Goal: Task Accomplishment & Management: Complete application form

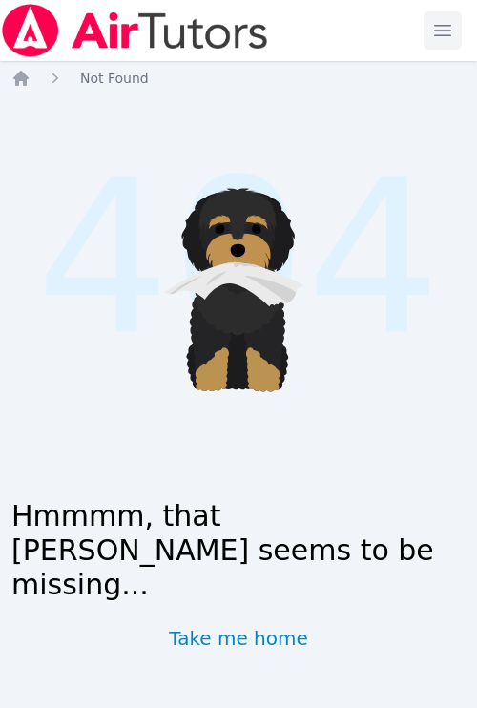
click at [443, 31] on span "button" at bounding box center [443, 31] width 42 height 42
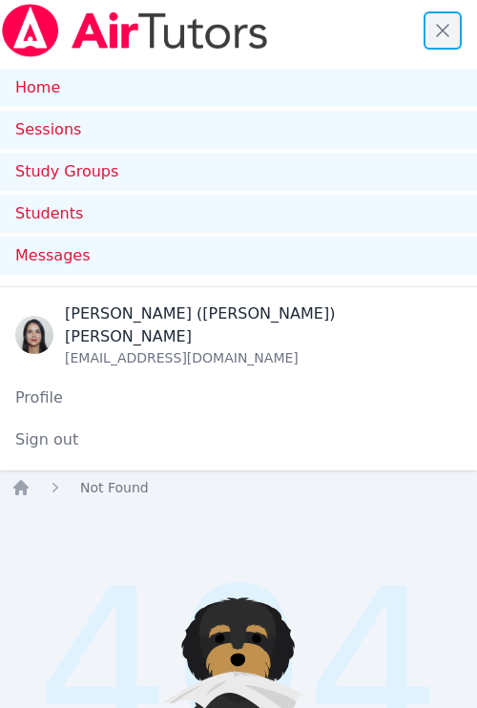
click at [443, 31] on span "button" at bounding box center [443, 31] width 42 height 42
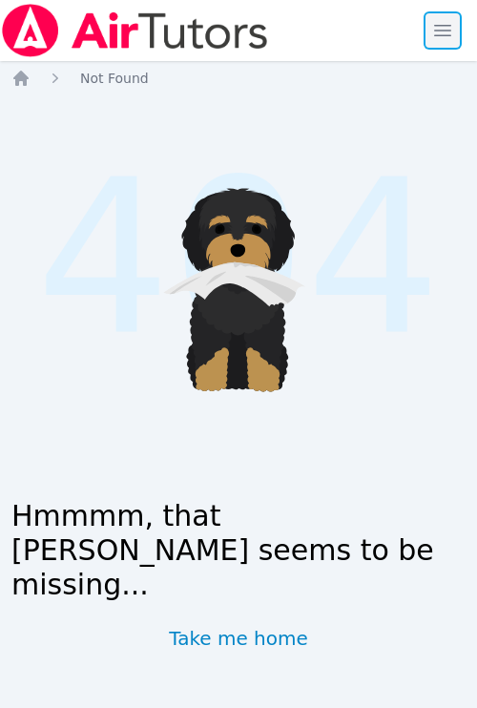
click at [443, 31] on span "button" at bounding box center [443, 31] width 42 height 42
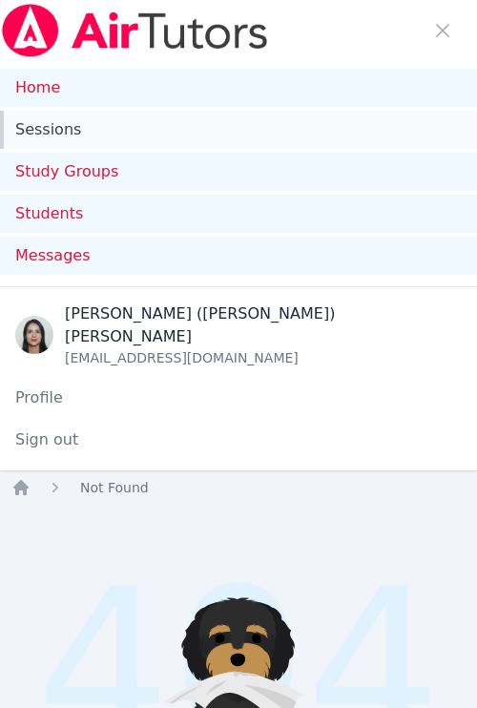
click at [51, 129] on link "Sessions" at bounding box center [238, 130] width 477 height 38
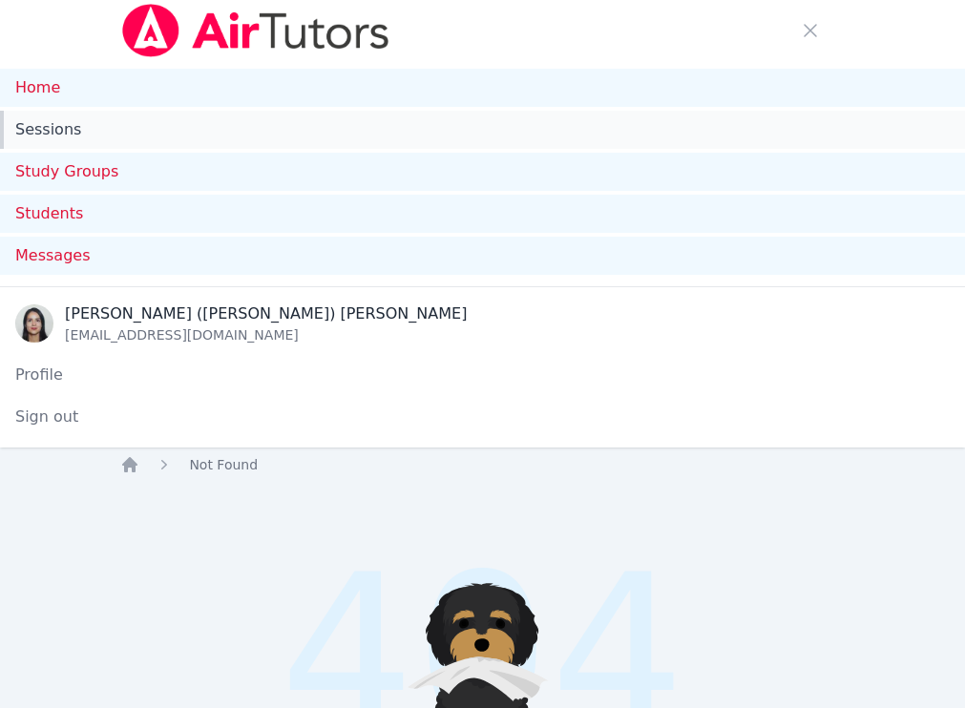
click at [40, 116] on link "Sessions" at bounding box center [482, 130] width 965 height 38
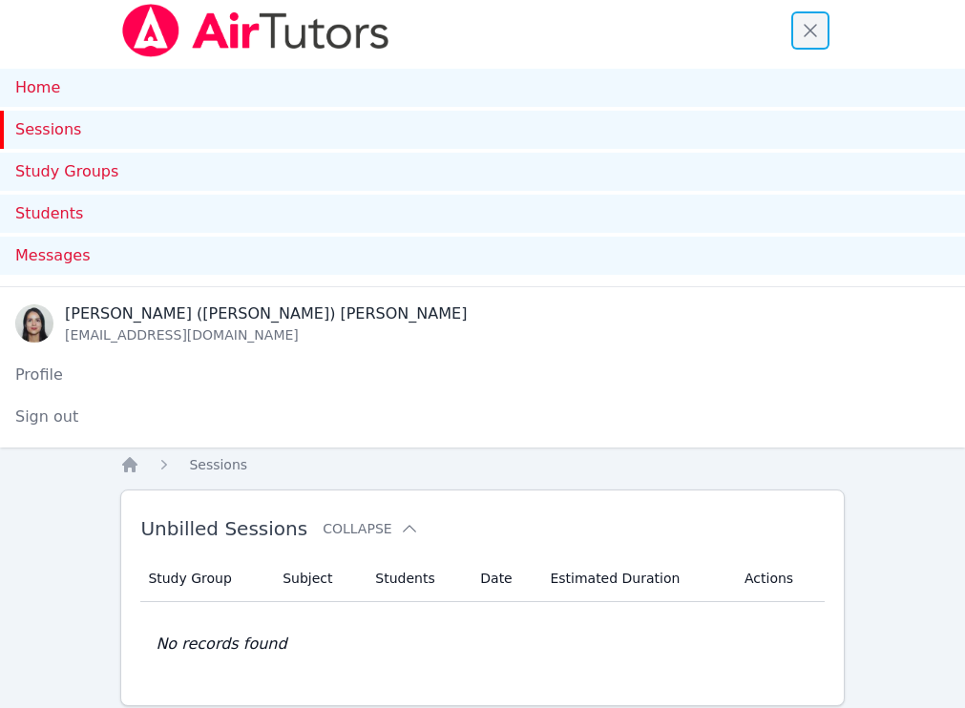
click at [476, 30] on span "button" at bounding box center [810, 31] width 42 height 42
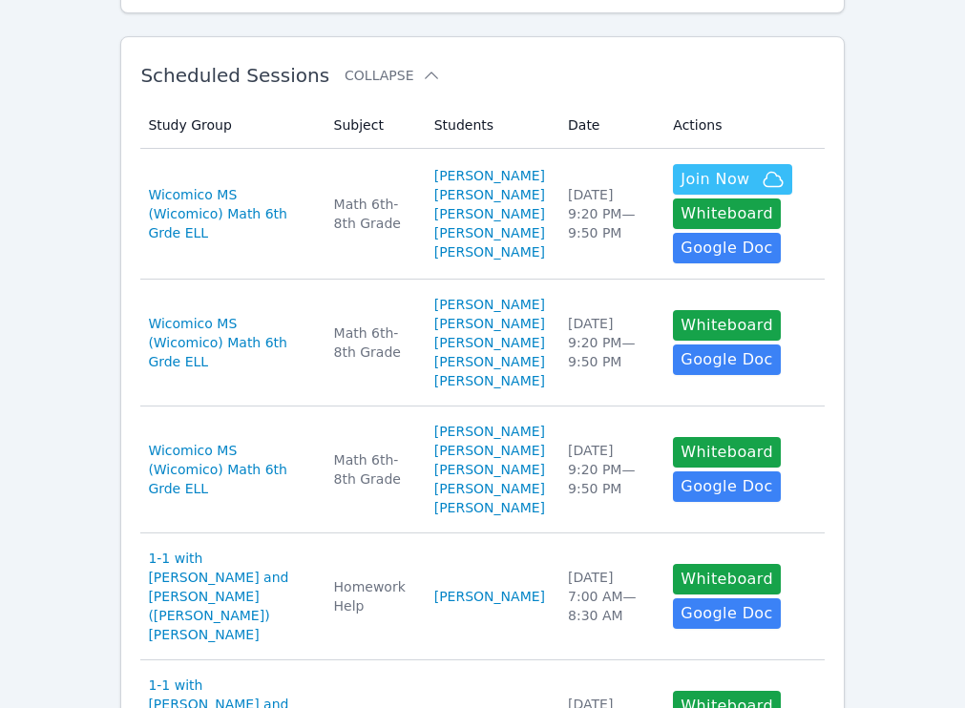
scroll to position [308, 0]
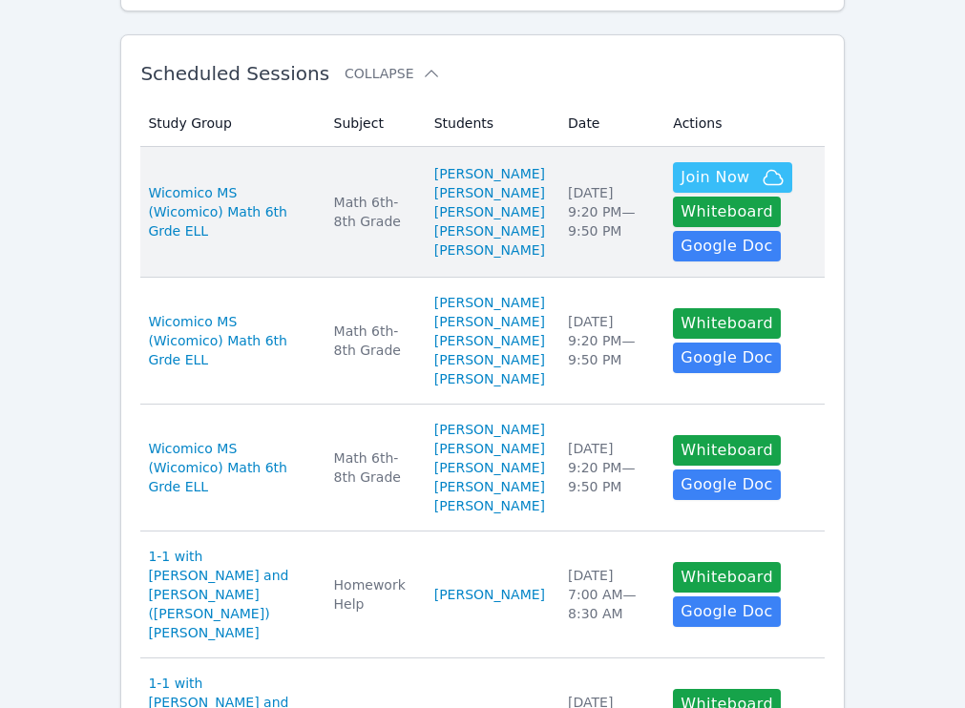
click at [476, 196] on td "Date [DATE] 9:20 PM — 9:50 PM" at bounding box center [608, 212] width 105 height 131
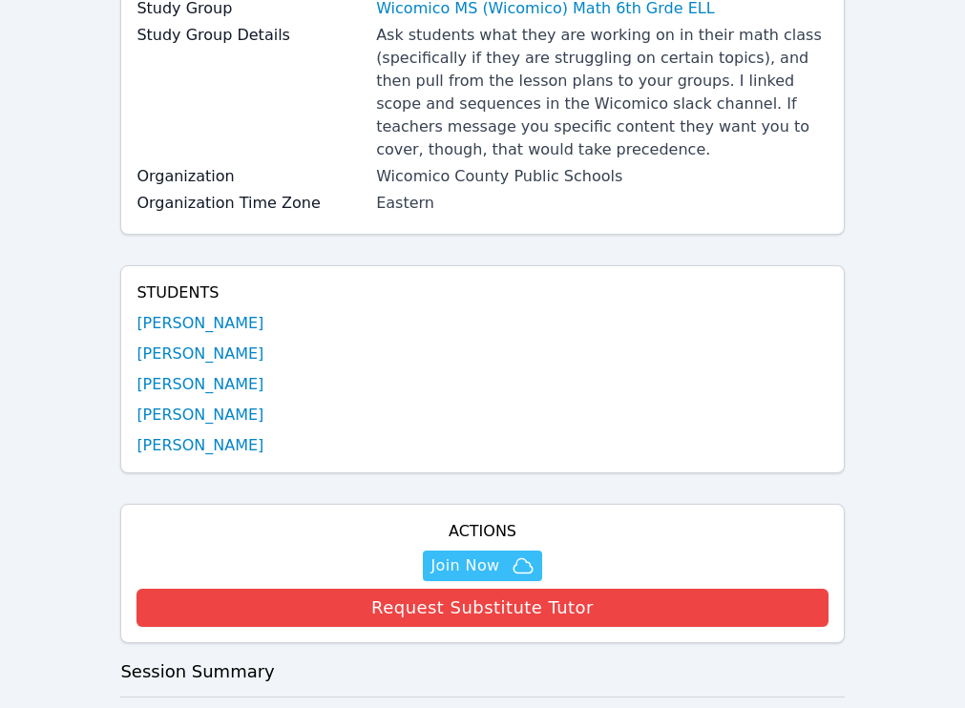
scroll to position [245, 0]
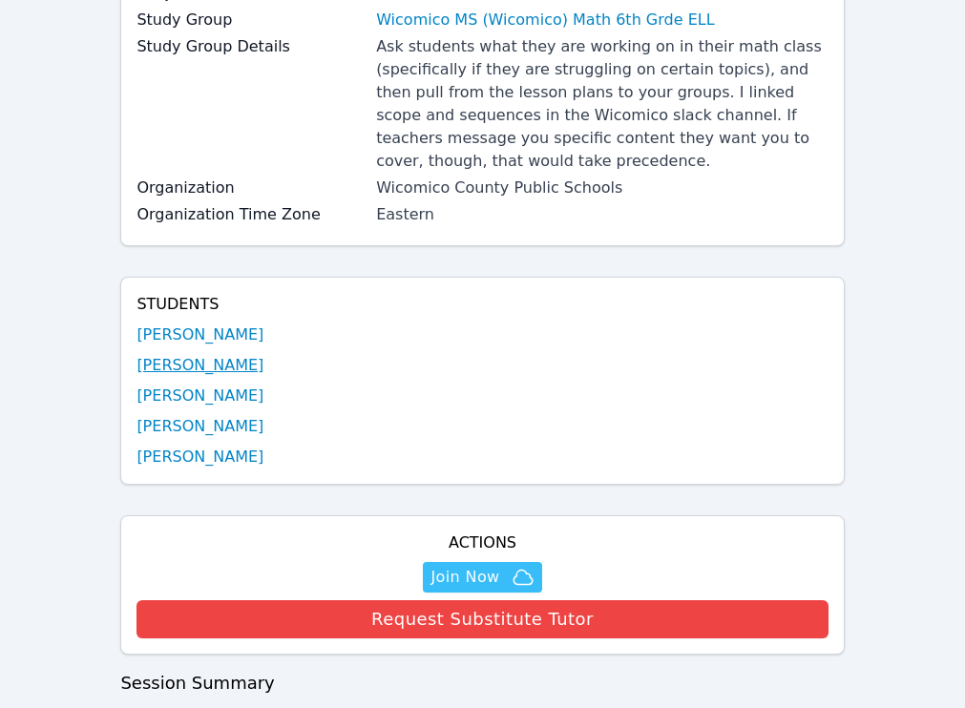
click at [213, 373] on link "[PERSON_NAME]" at bounding box center [199, 365] width 127 height 23
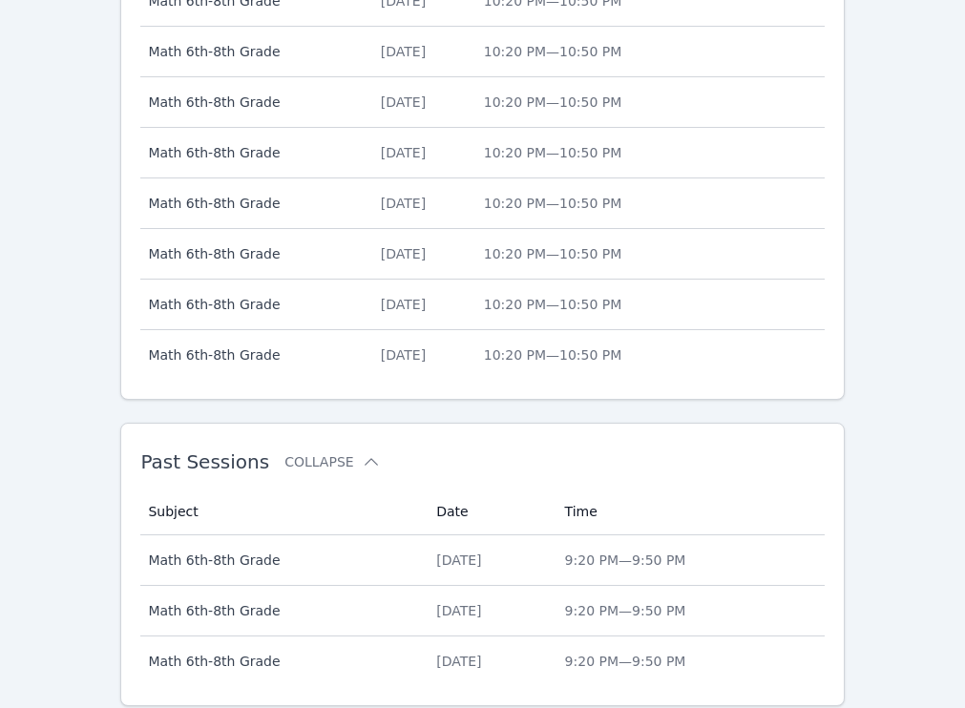
scroll to position [1049, 0]
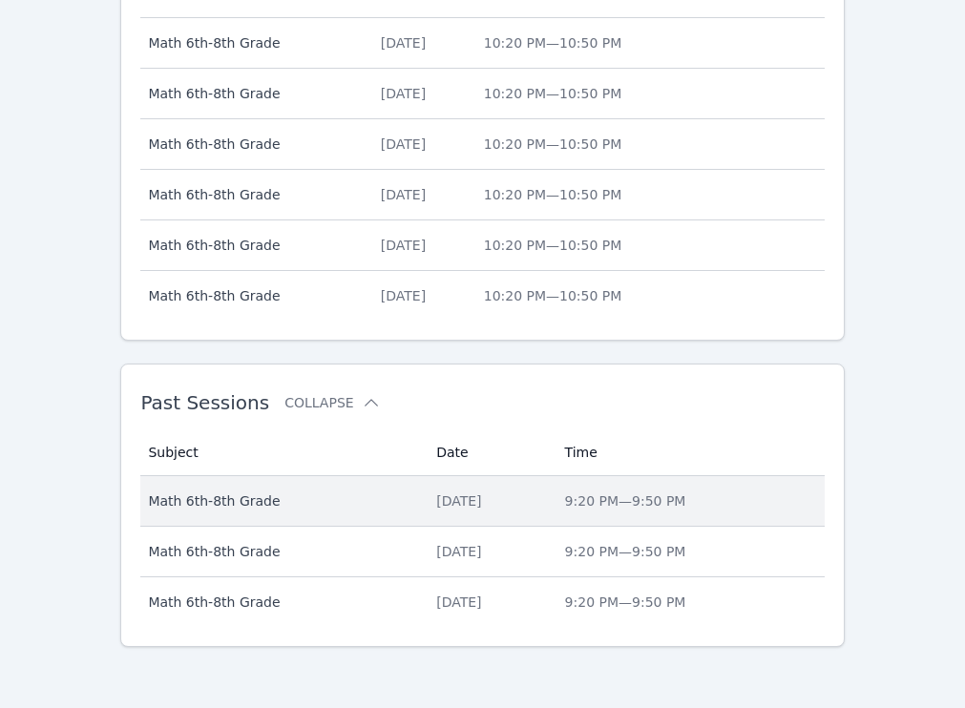
click at [476, 515] on td "Time 9:20 PM — 9:50 PM" at bounding box center [688, 501] width 271 height 51
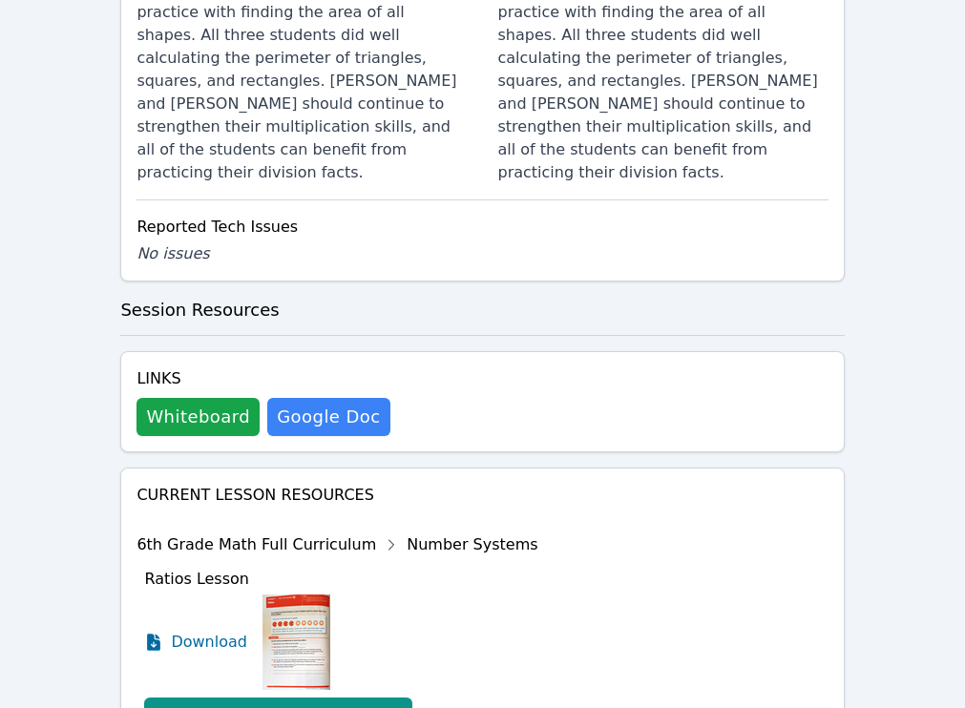
scroll to position [1668, 0]
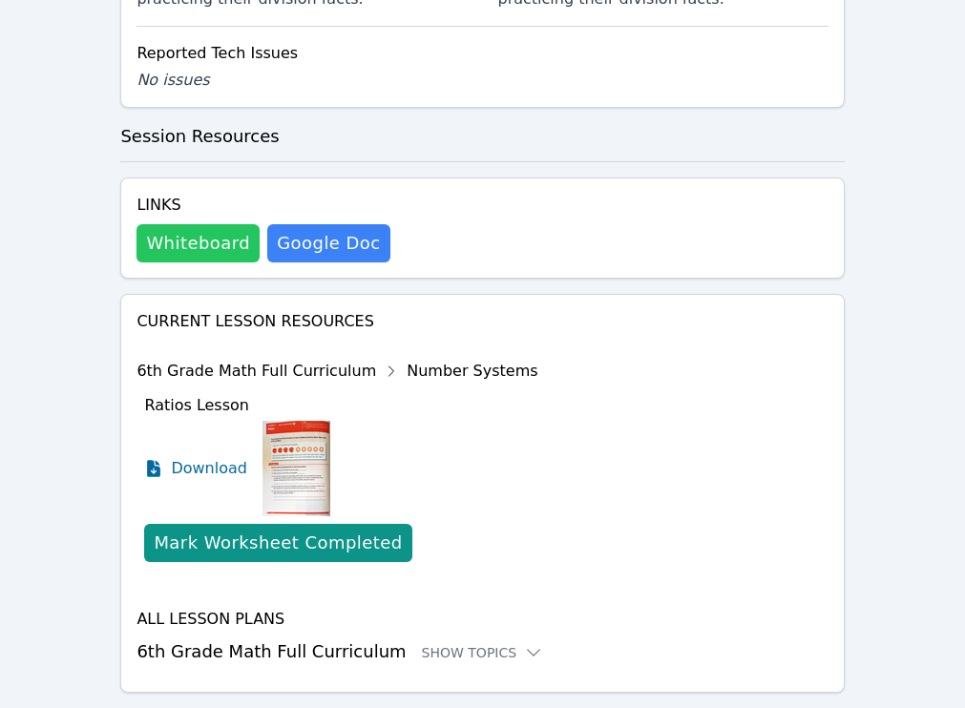
click at [196, 224] on button "Whiteboard" at bounding box center [197, 243] width 123 height 38
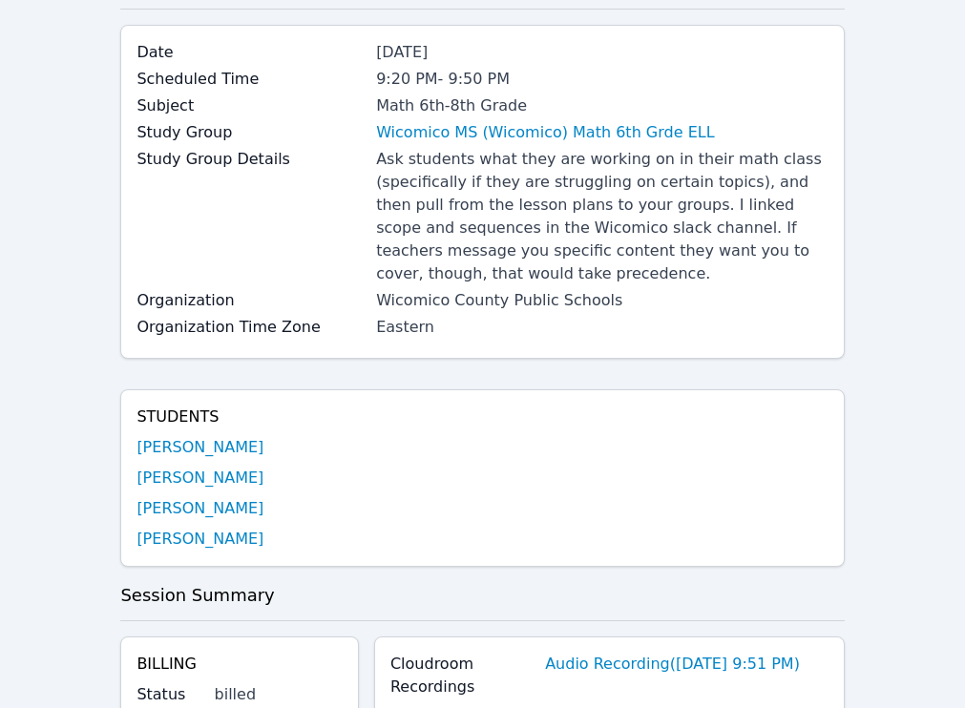
scroll to position [0, 0]
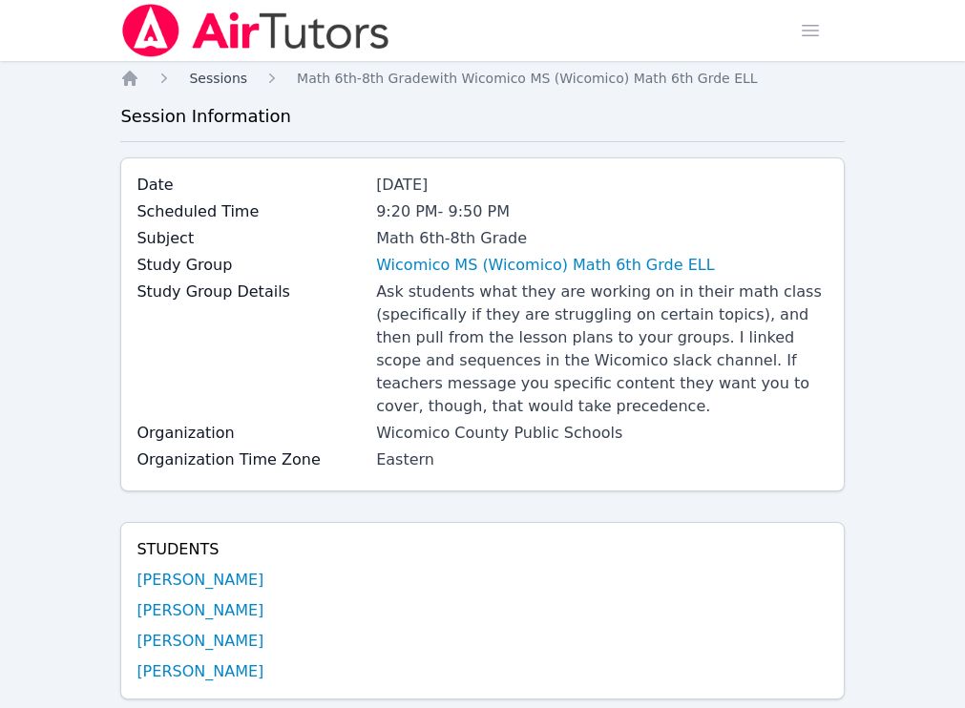
click at [209, 81] on span "Sessions" at bounding box center [218, 78] width 58 height 15
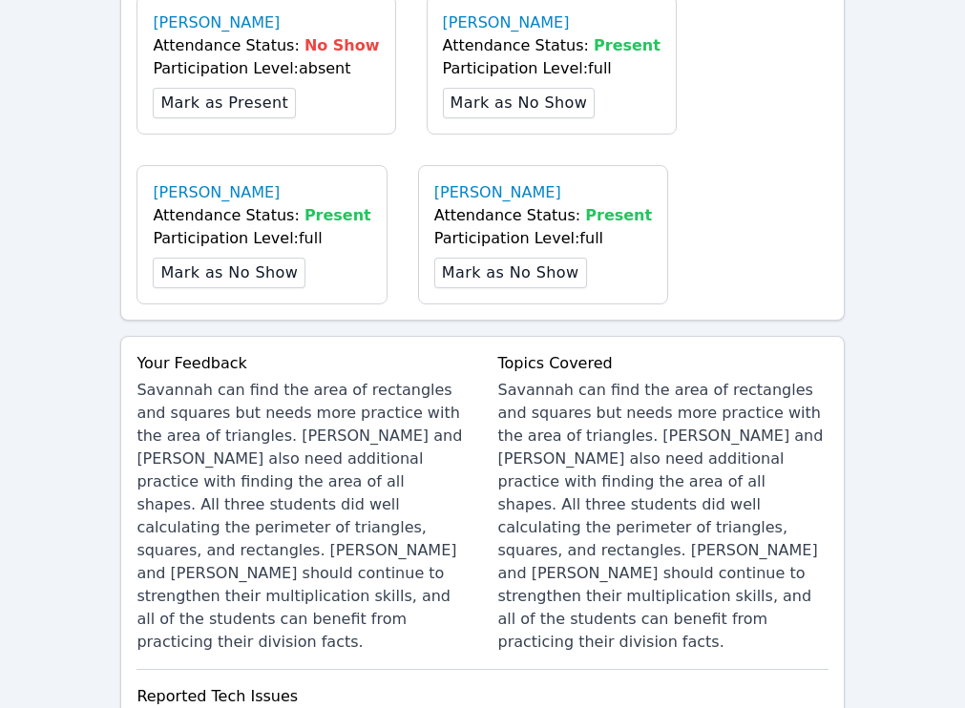
scroll to position [995, 0]
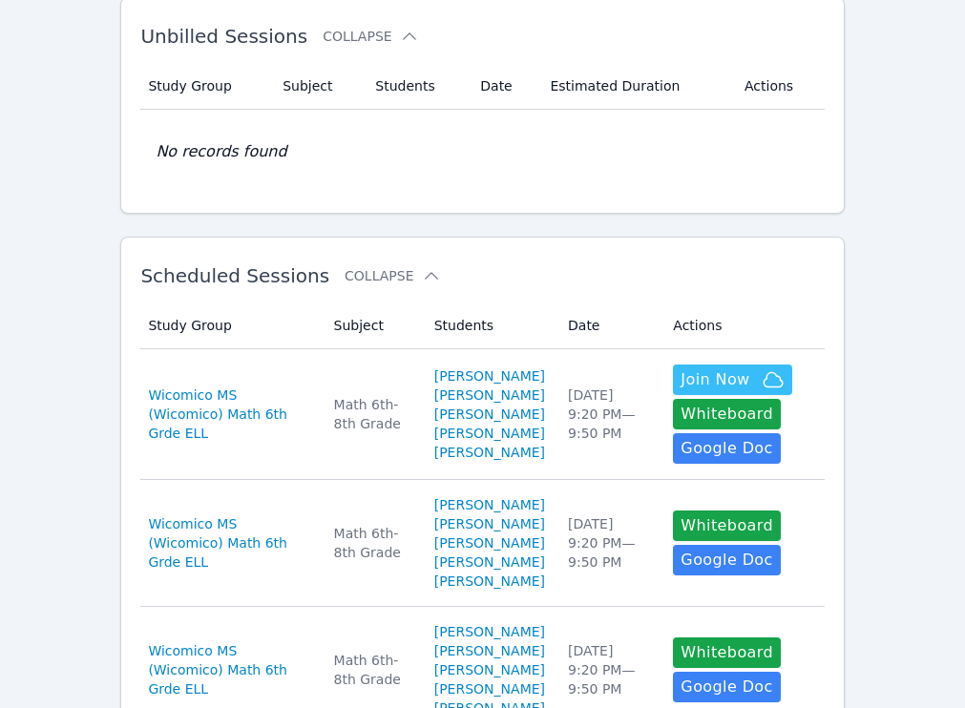
scroll to position [161, 0]
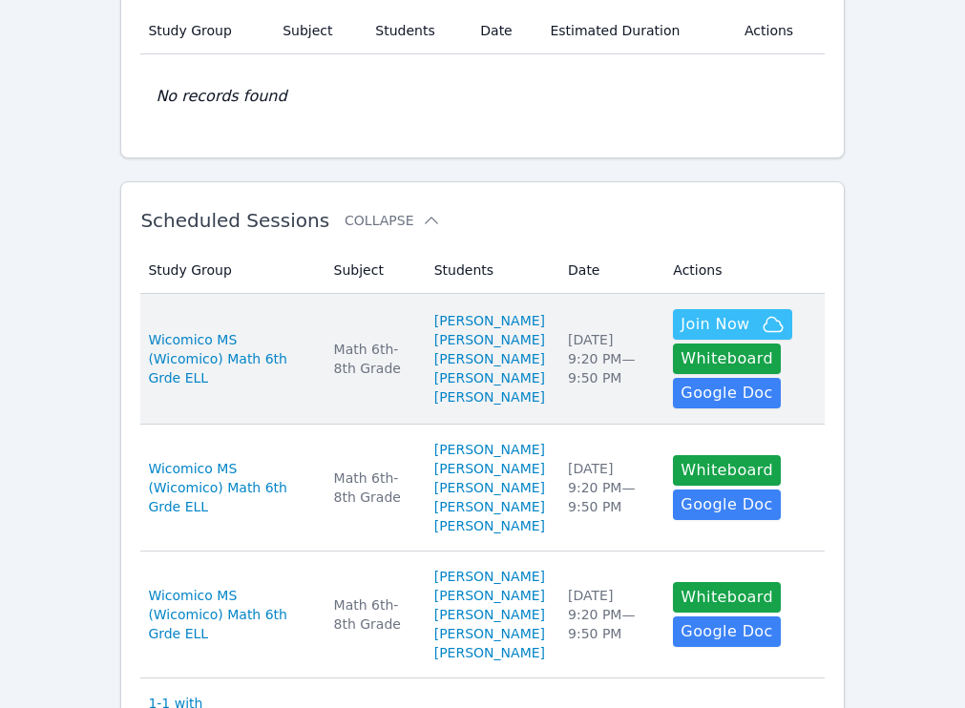
click at [556, 368] on td "Date [DATE] 9:20 PM — 9:50 PM" at bounding box center [608, 359] width 105 height 131
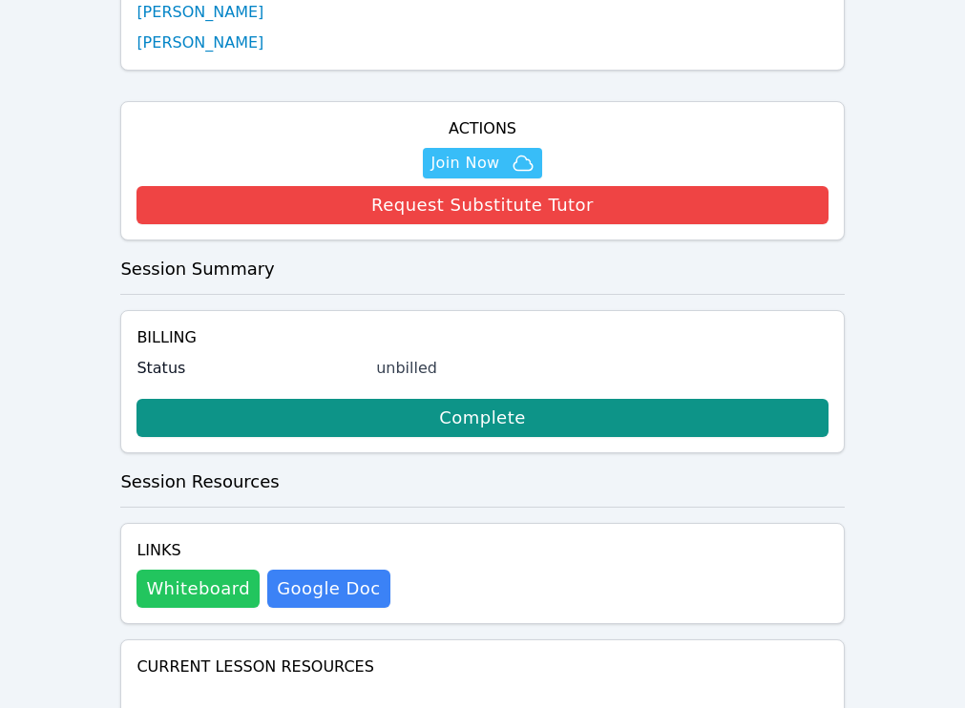
scroll to position [672, 0]
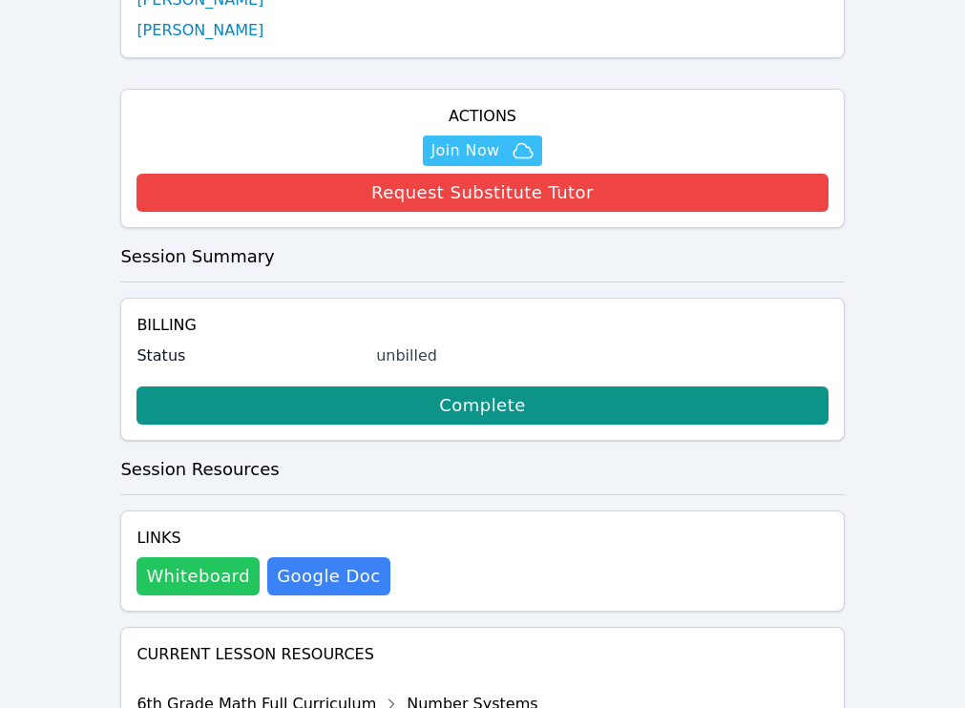
click at [227, 565] on button "Whiteboard" at bounding box center [197, 576] width 123 height 38
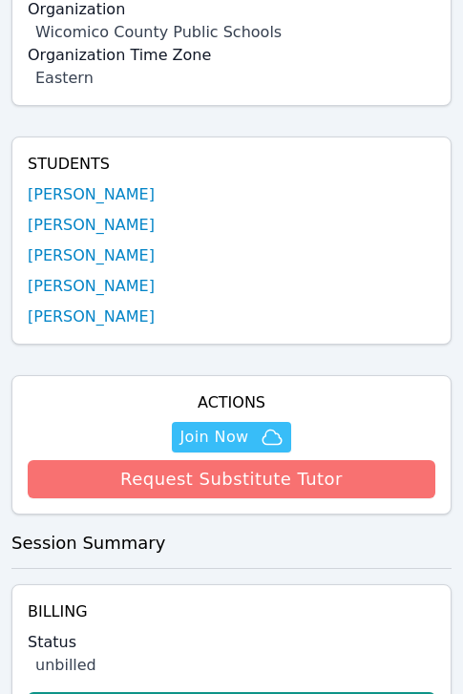
scroll to position [621, 0]
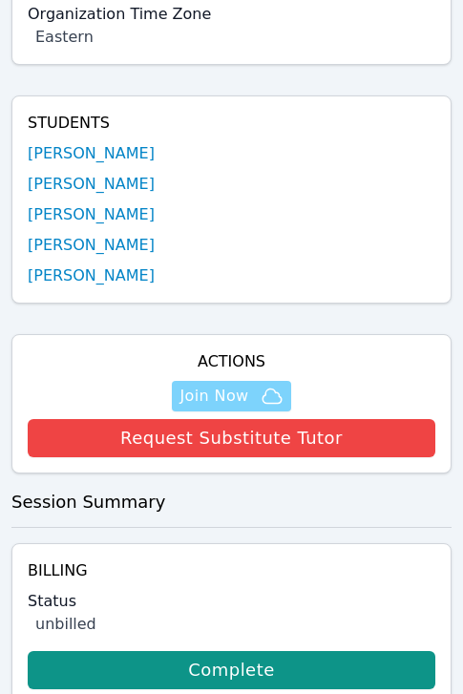
click at [229, 385] on span "Join Now" at bounding box center [213, 396] width 69 height 23
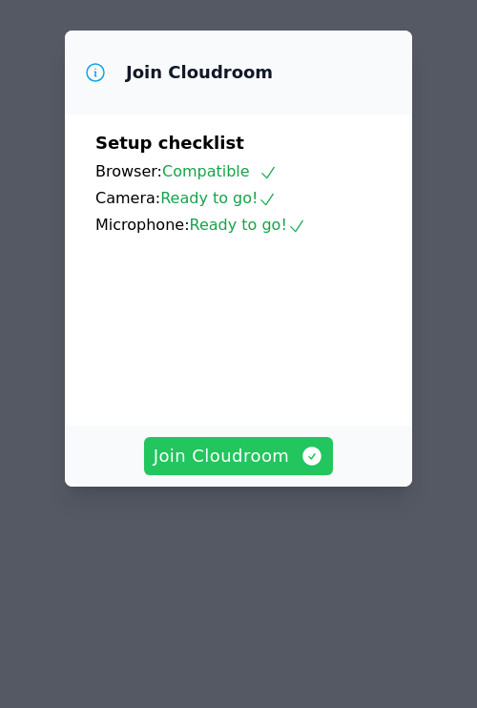
click at [274, 443] on span "Join Cloudroom" at bounding box center [239, 456] width 171 height 27
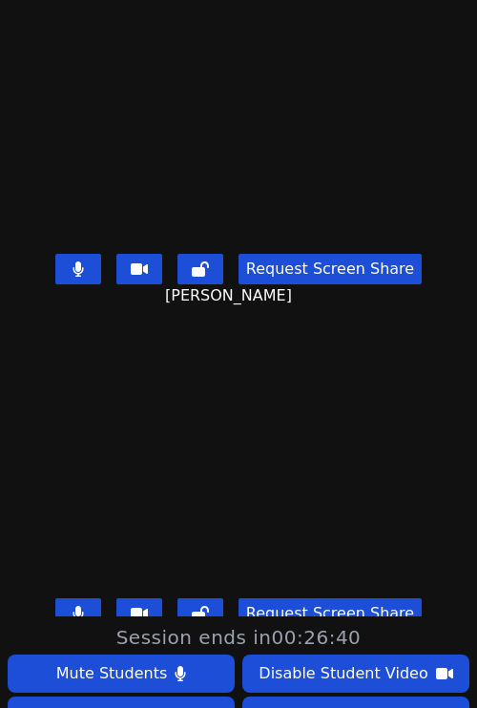
scroll to position [102, 0]
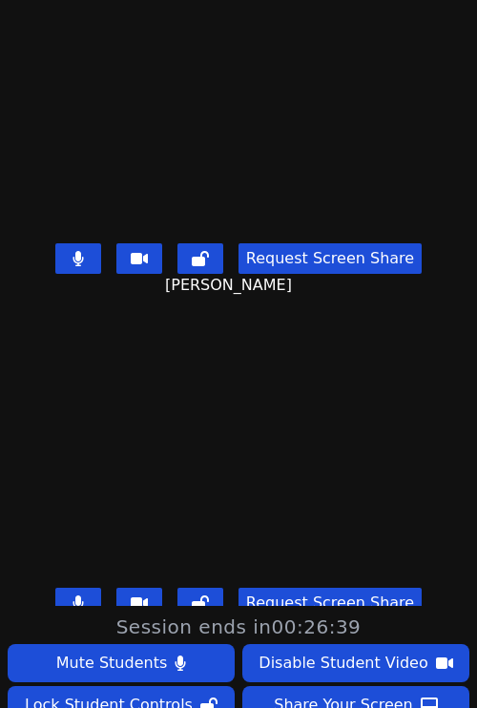
click at [95, 156] on video at bounding box center [238, 102] width 286 height 268
click at [64, 243] on button at bounding box center [78, 258] width 46 height 31
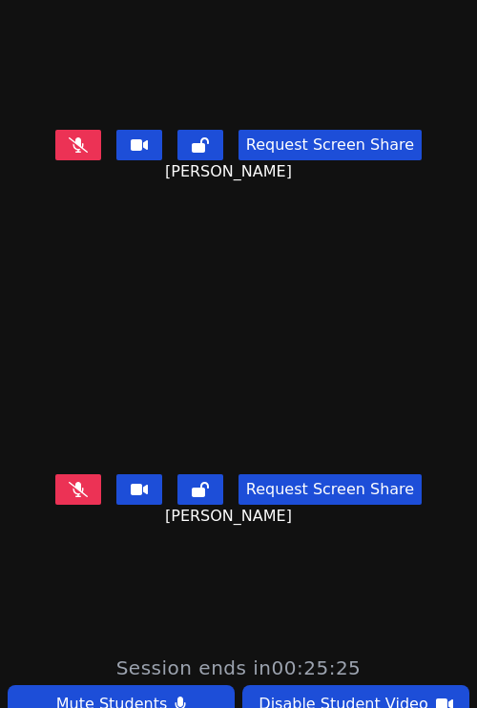
scroll to position [620, 0]
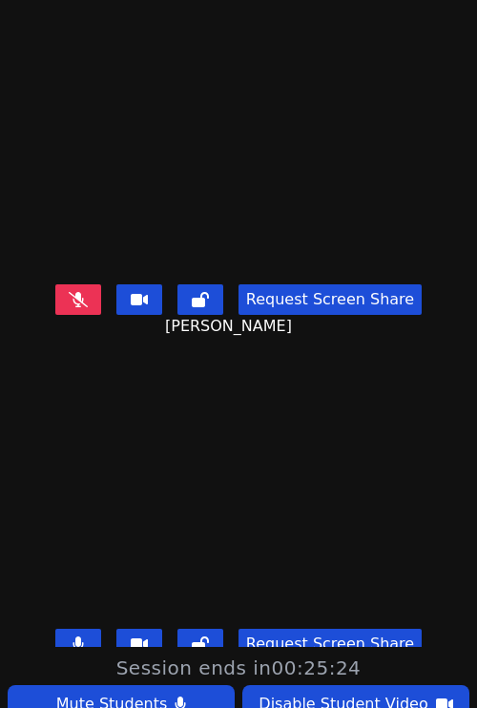
drag, startPoint x: 64, startPoint y: 573, endPoint x: 93, endPoint y: 559, distance: 32.0
click at [64, 629] on button at bounding box center [78, 644] width 46 height 31
click at [241, 438] on video at bounding box center [238, 487] width 286 height 268
click at [115, 517] on video at bounding box center [238, 487] width 286 height 268
click at [69, 636] on icon at bounding box center [78, 643] width 19 height 15
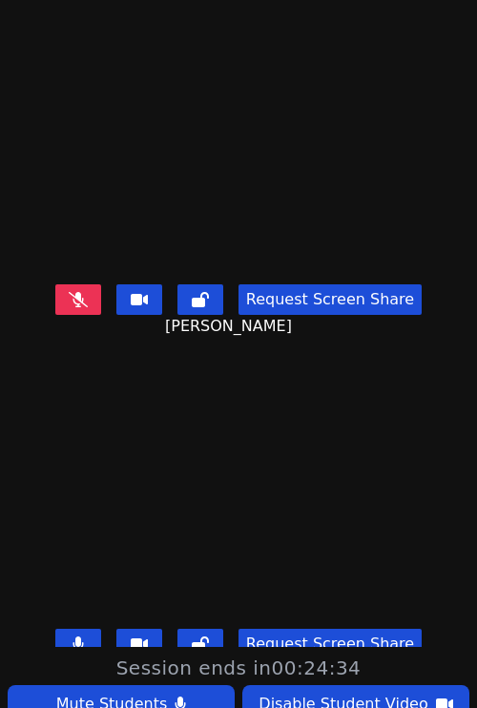
click at [236, 434] on video at bounding box center [238, 487] width 286 height 268
click at [77, 629] on button at bounding box center [78, 644] width 46 height 31
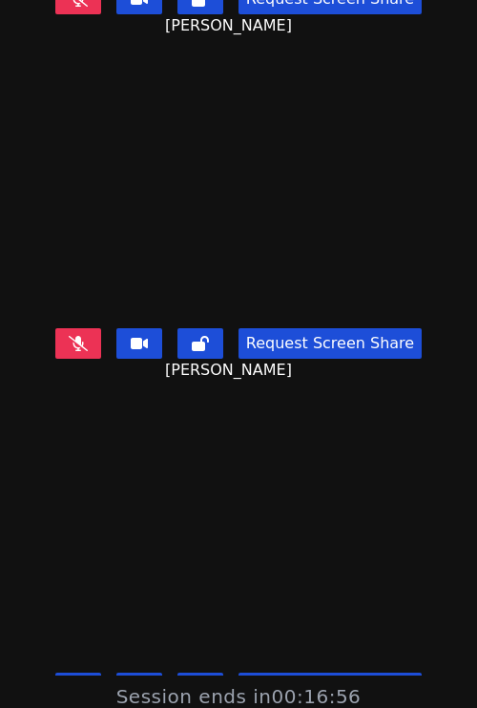
scroll to position [33, 0]
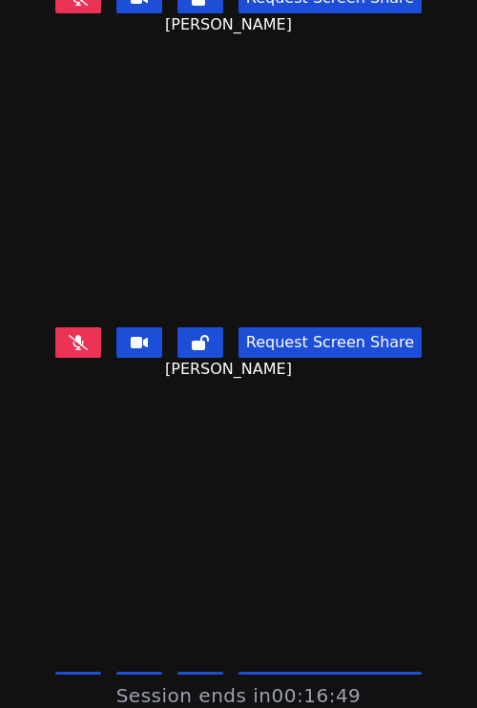
click at [76, 679] on icon at bounding box center [78, 686] width 11 height 15
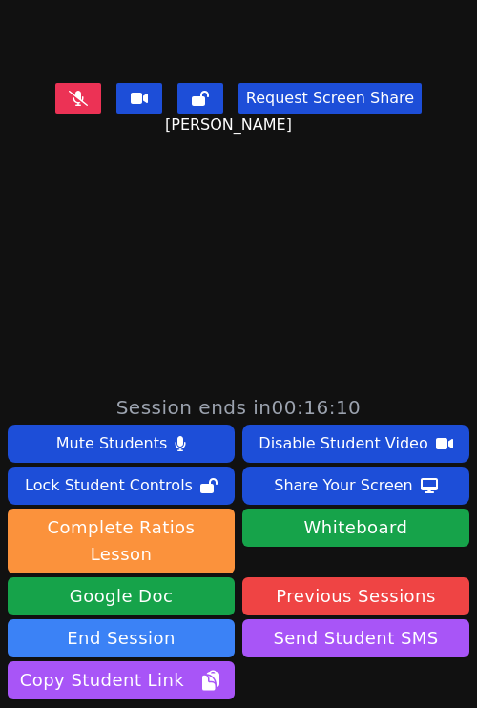
scroll to position [949, 0]
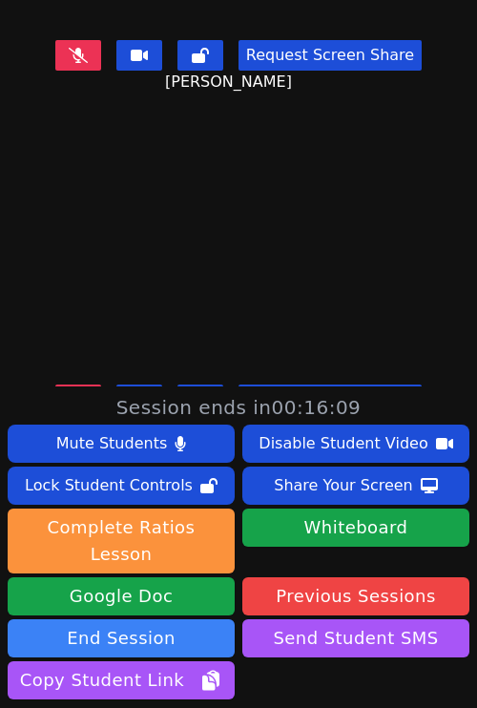
click at [76, 392] on icon at bounding box center [78, 399] width 19 height 15
click at [74, 392] on icon at bounding box center [78, 399] width 11 height 15
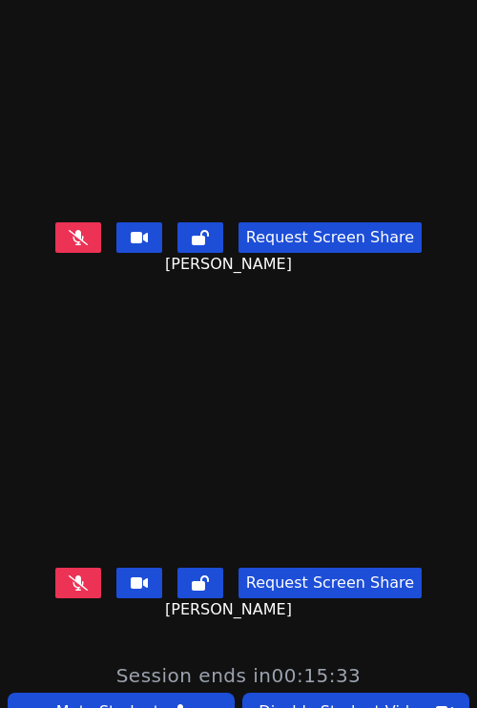
scroll to position [0, 0]
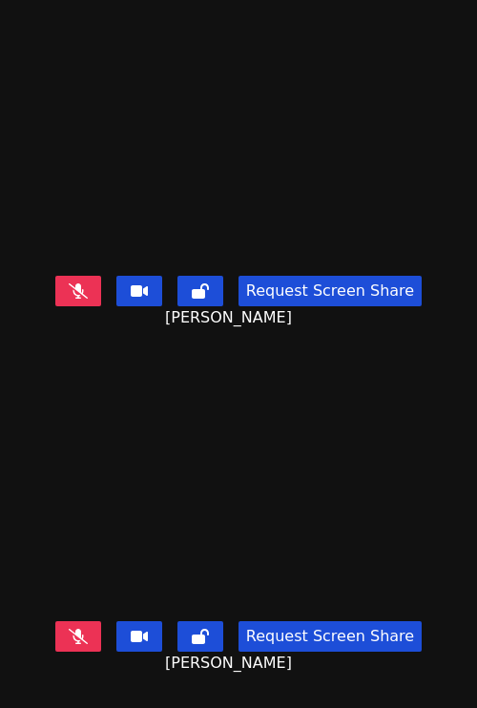
click at [73, 283] on icon at bounding box center [78, 290] width 19 height 15
drag, startPoint x: 78, startPoint y: 273, endPoint x: 94, endPoint y: 270, distance: 16.5
click at [78, 276] on button at bounding box center [78, 291] width 46 height 31
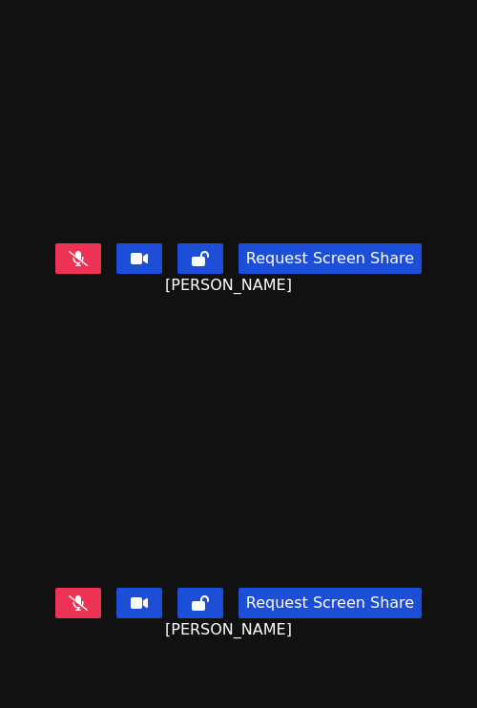
scroll to position [509, 0]
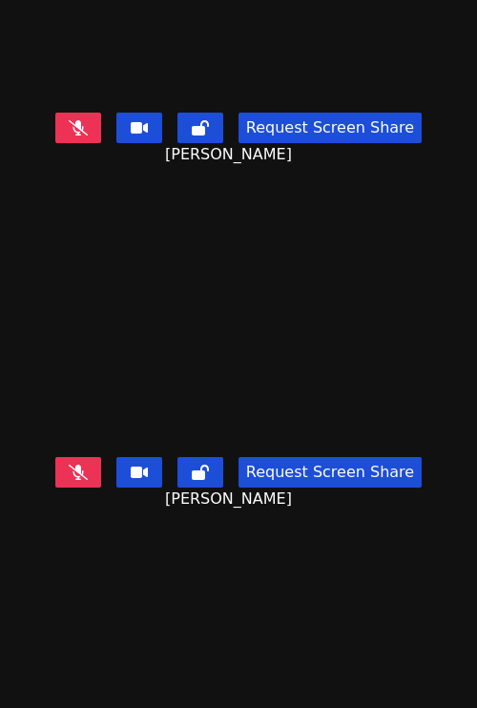
click at [73, 465] on icon at bounding box center [78, 472] width 19 height 15
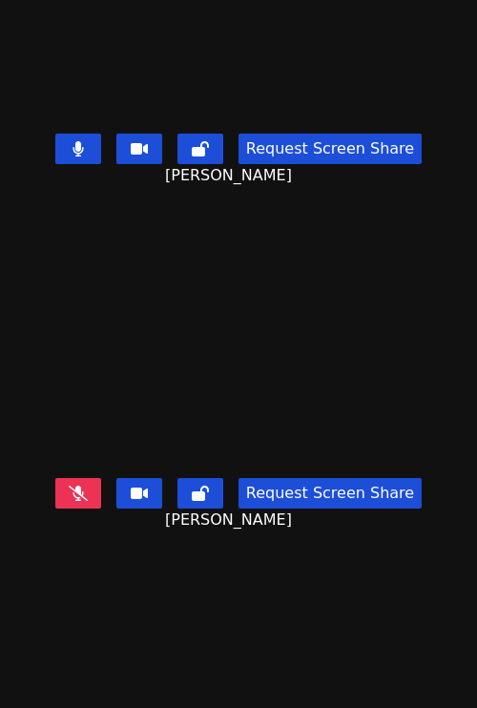
scroll to position [541, 0]
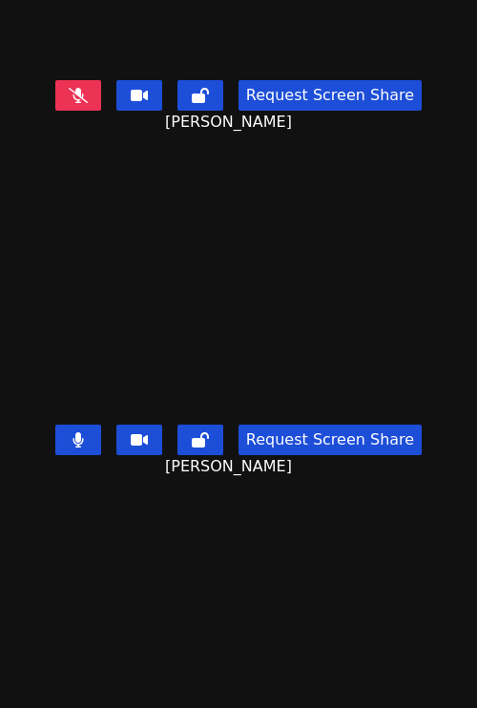
click at [73, 432] on icon at bounding box center [78, 439] width 11 height 15
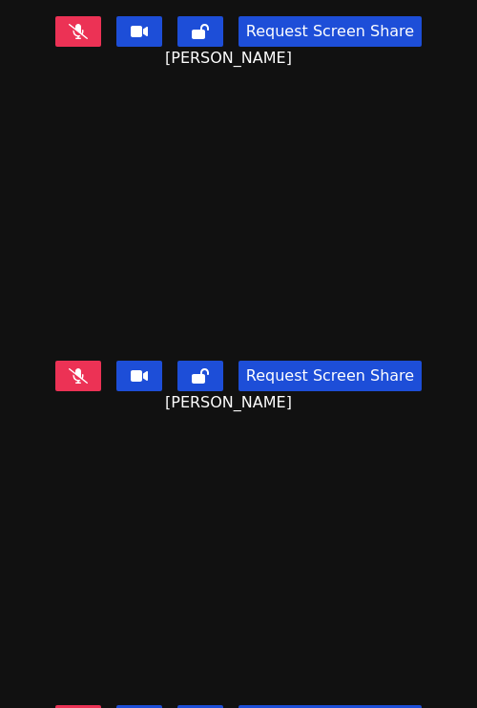
scroll to position [0, 0]
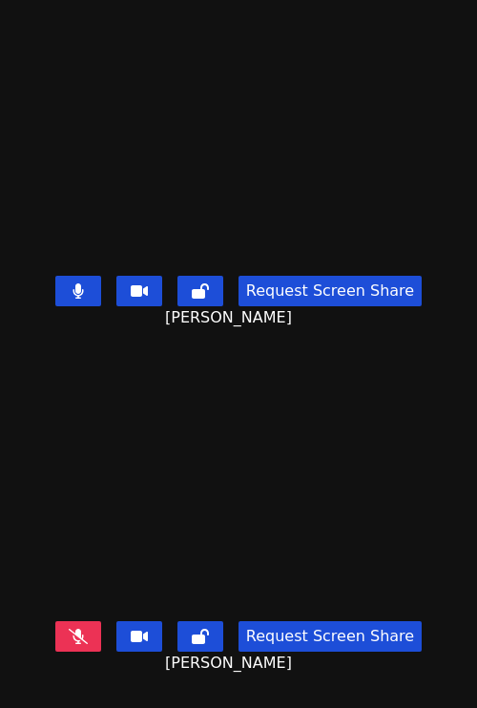
drag, startPoint x: 135, startPoint y: 209, endPoint x: 109, endPoint y: 230, distance: 33.2
click at [134, 209] on video at bounding box center [238, 134] width 286 height 268
click at [73, 283] on icon at bounding box center [78, 290] width 11 height 15
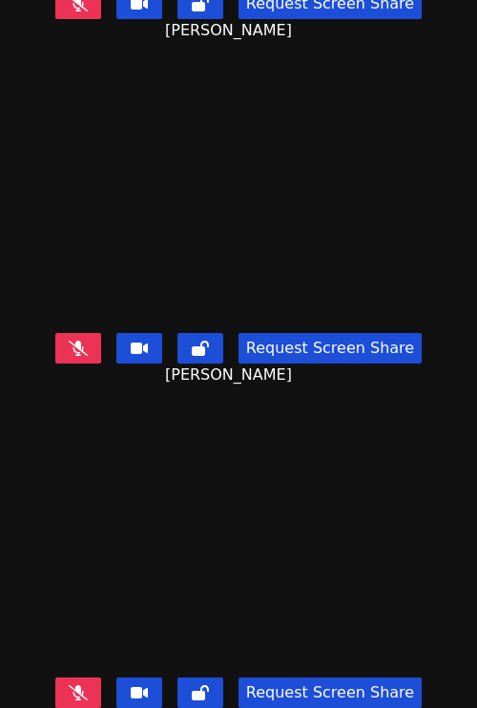
scroll to position [949, 0]
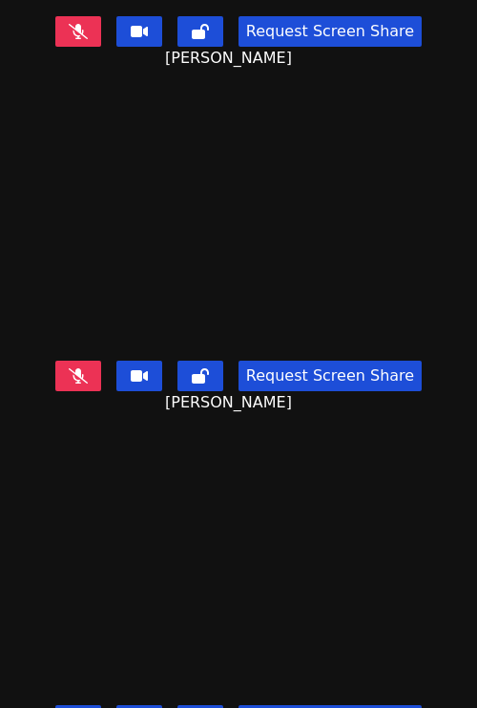
click at [67, 705] on button at bounding box center [78, 720] width 46 height 31
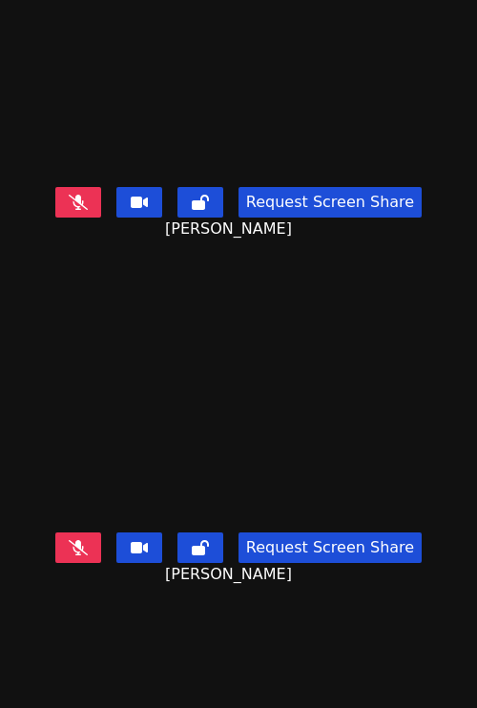
scroll to position [87, 0]
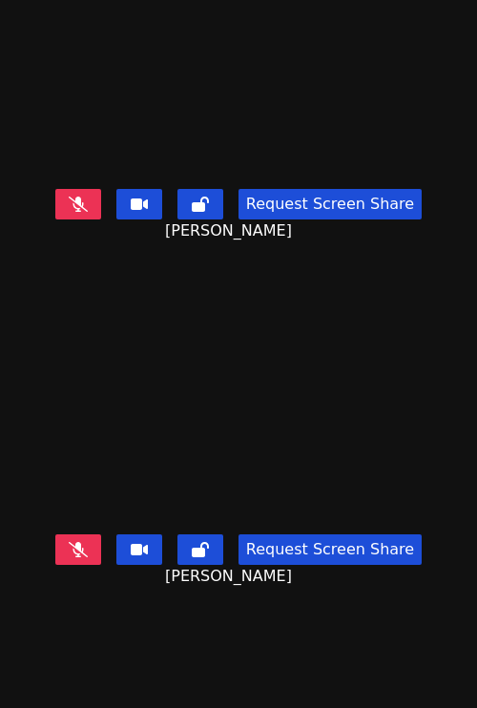
click at [333, 443] on video at bounding box center [238, 392] width 286 height 268
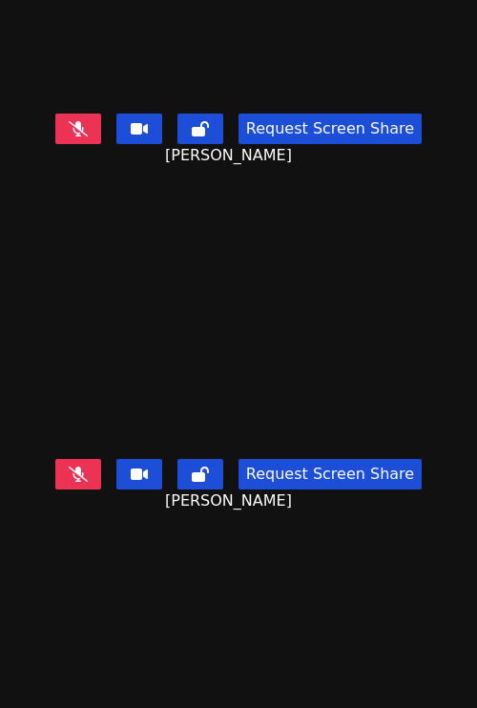
scroll to position [122, 0]
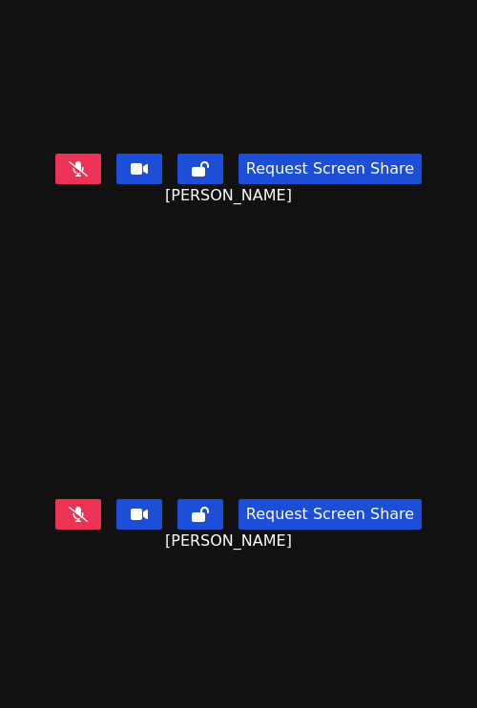
click at [99, 390] on video at bounding box center [238, 356] width 286 height 268
click at [71, 506] on icon at bounding box center [78, 513] width 19 height 15
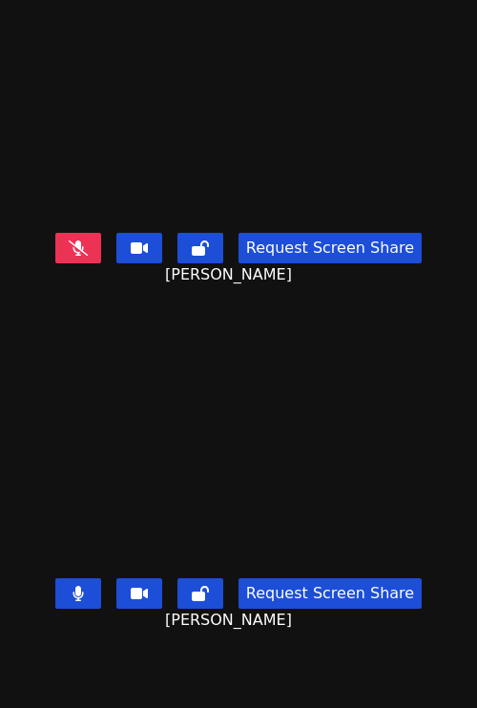
scroll to position [52, 0]
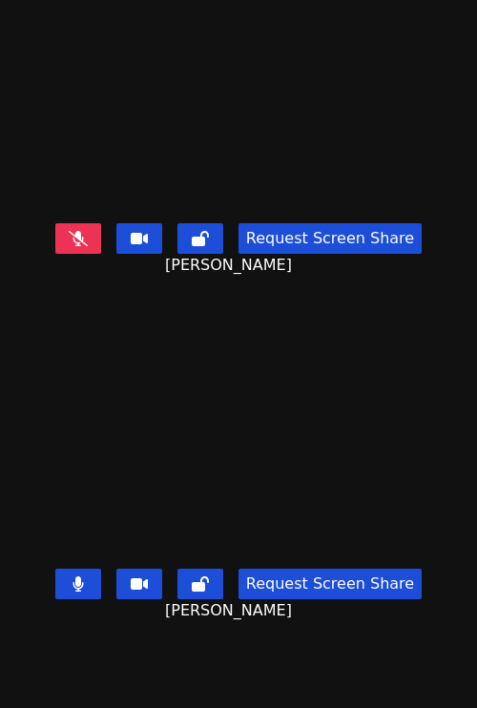
click at [73, 576] on icon at bounding box center [78, 583] width 10 height 15
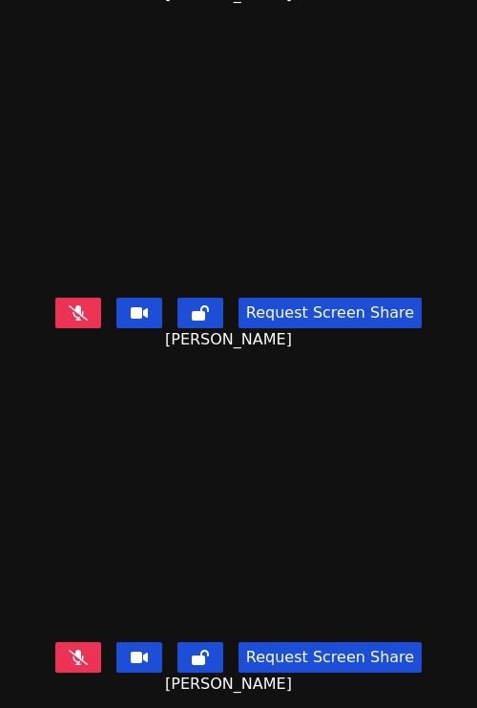
scroll to position [0, 0]
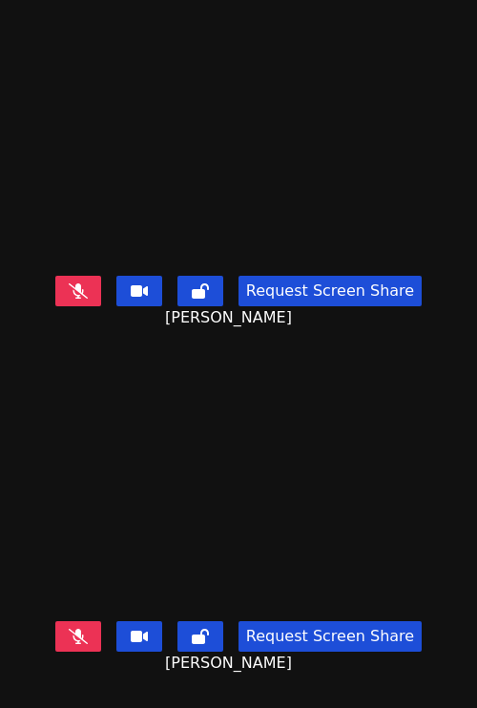
click at [60, 282] on button at bounding box center [78, 291] width 46 height 31
click at [80, 276] on button at bounding box center [78, 291] width 46 height 31
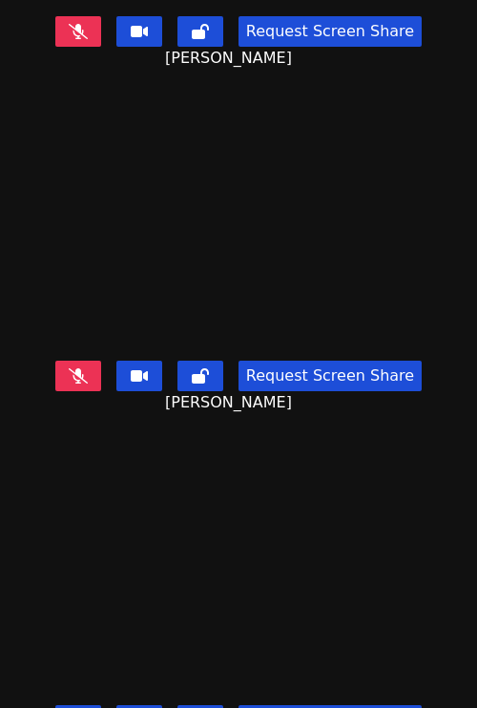
click at [74, 707] on icon at bounding box center [78, 720] width 11 height 15
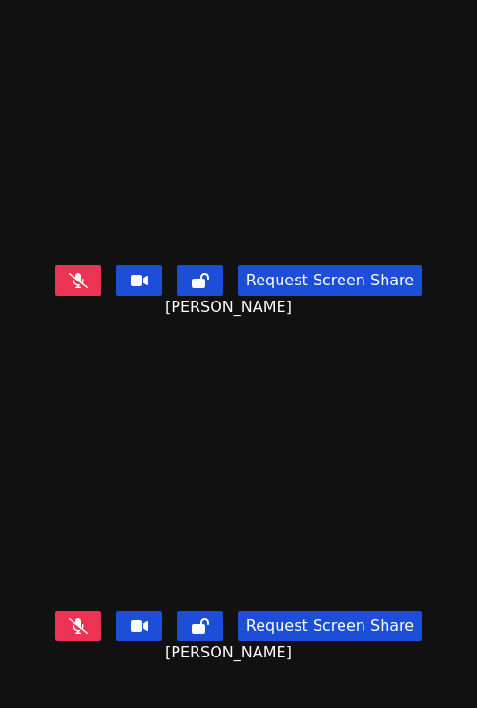
scroll to position [0, 0]
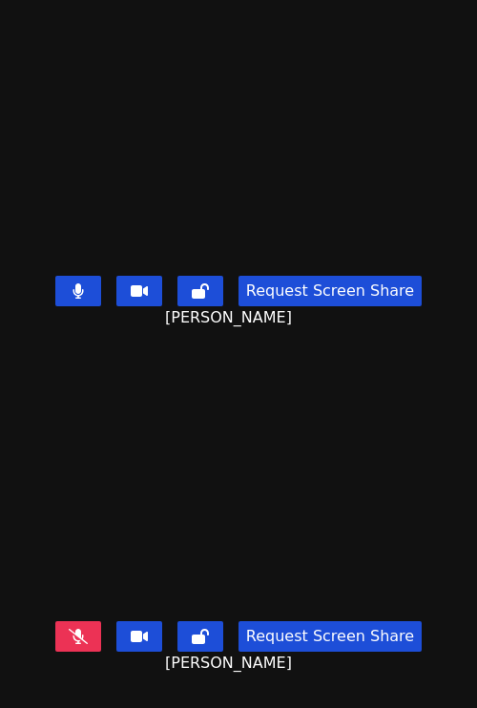
click at [95, 221] on video at bounding box center [238, 134] width 286 height 268
click at [75, 283] on icon at bounding box center [78, 290] width 11 height 15
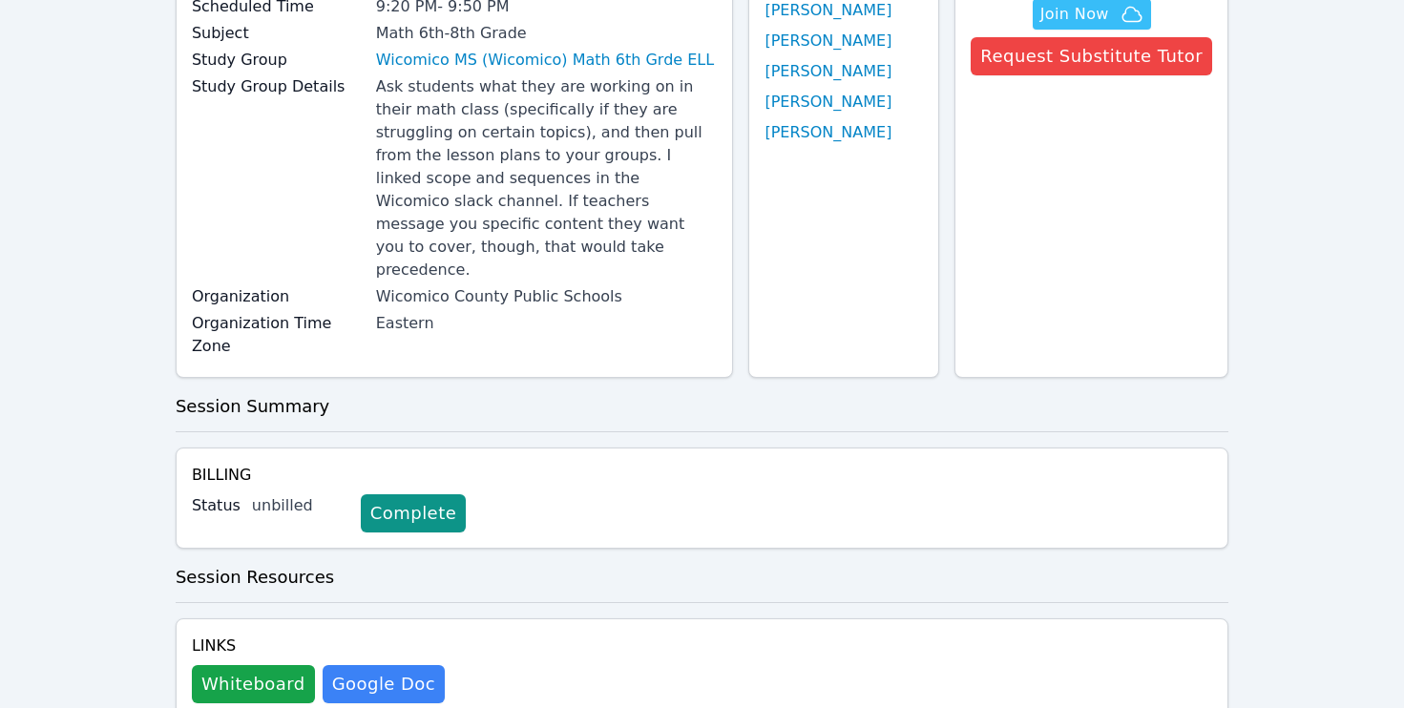
scroll to position [311, 0]
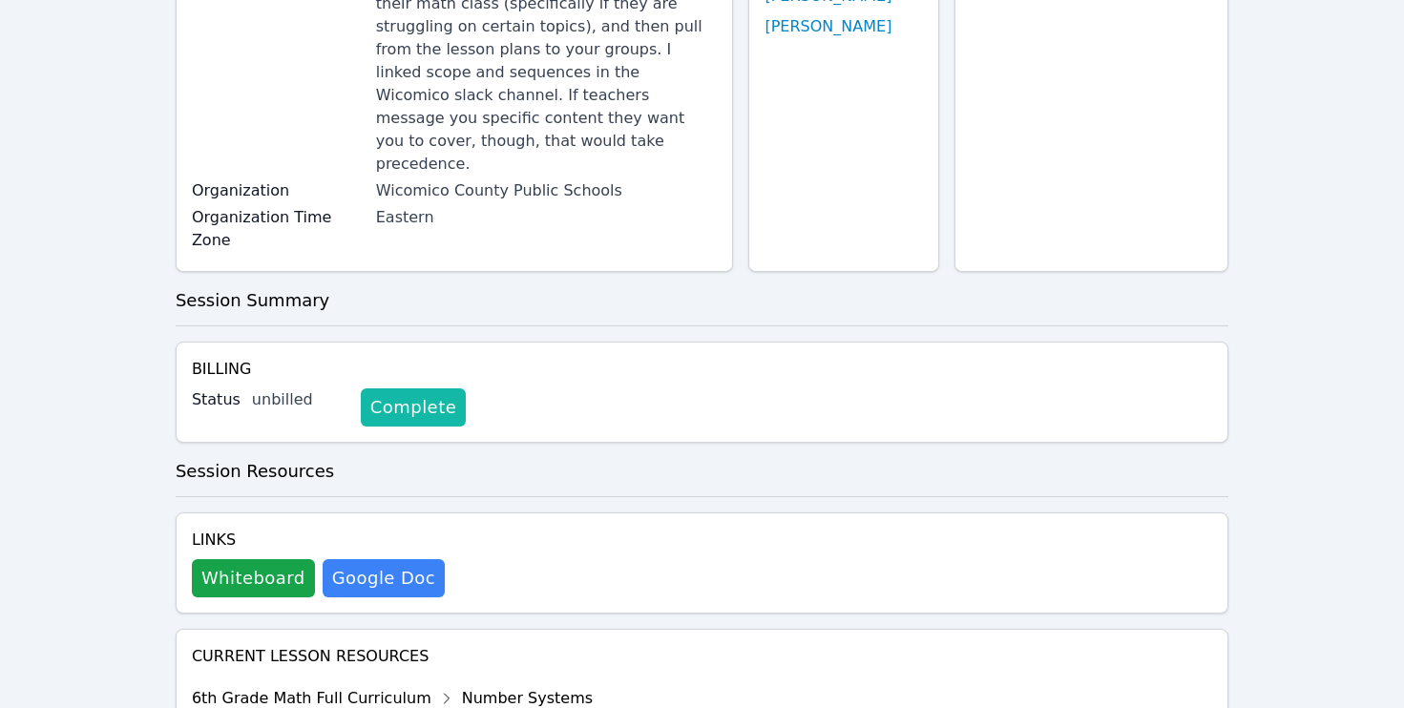
click at [408, 388] on link "Complete" at bounding box center [413, 407] width 105 height 38
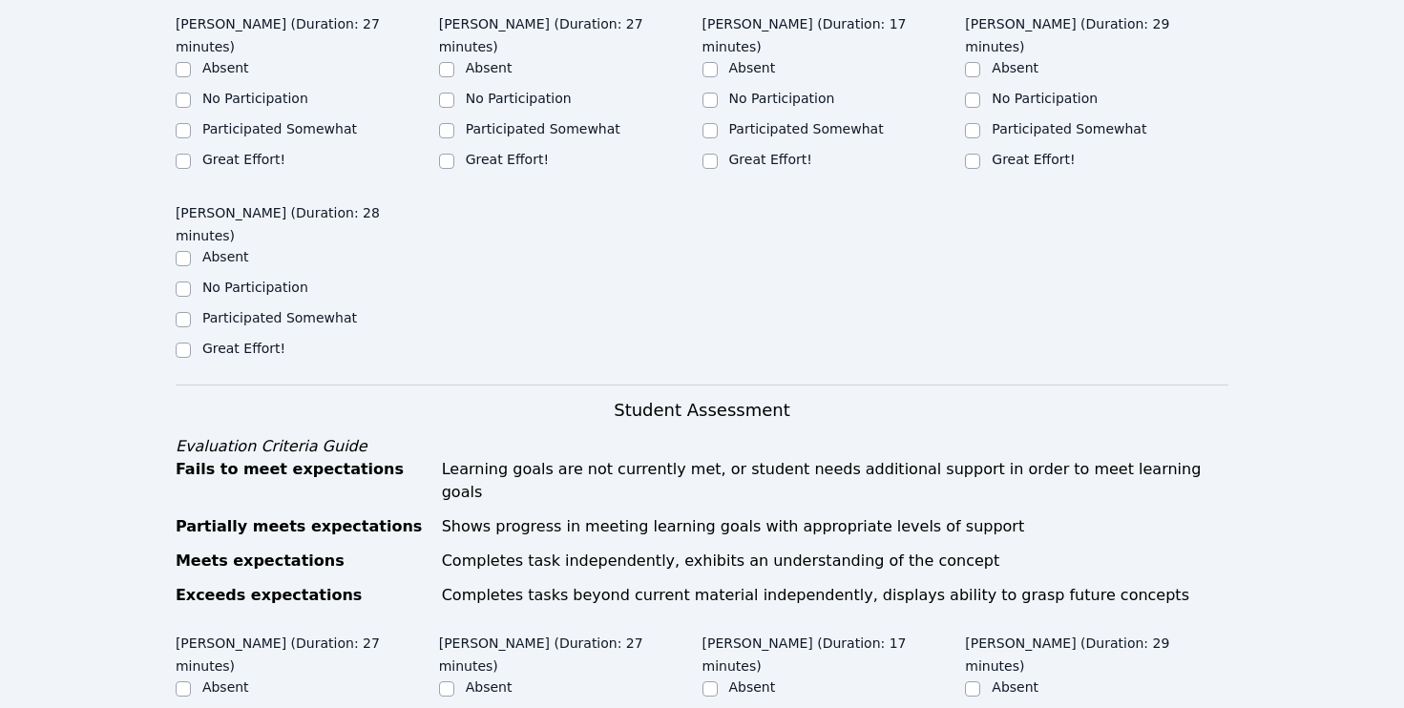
scroll to position [564, 0]
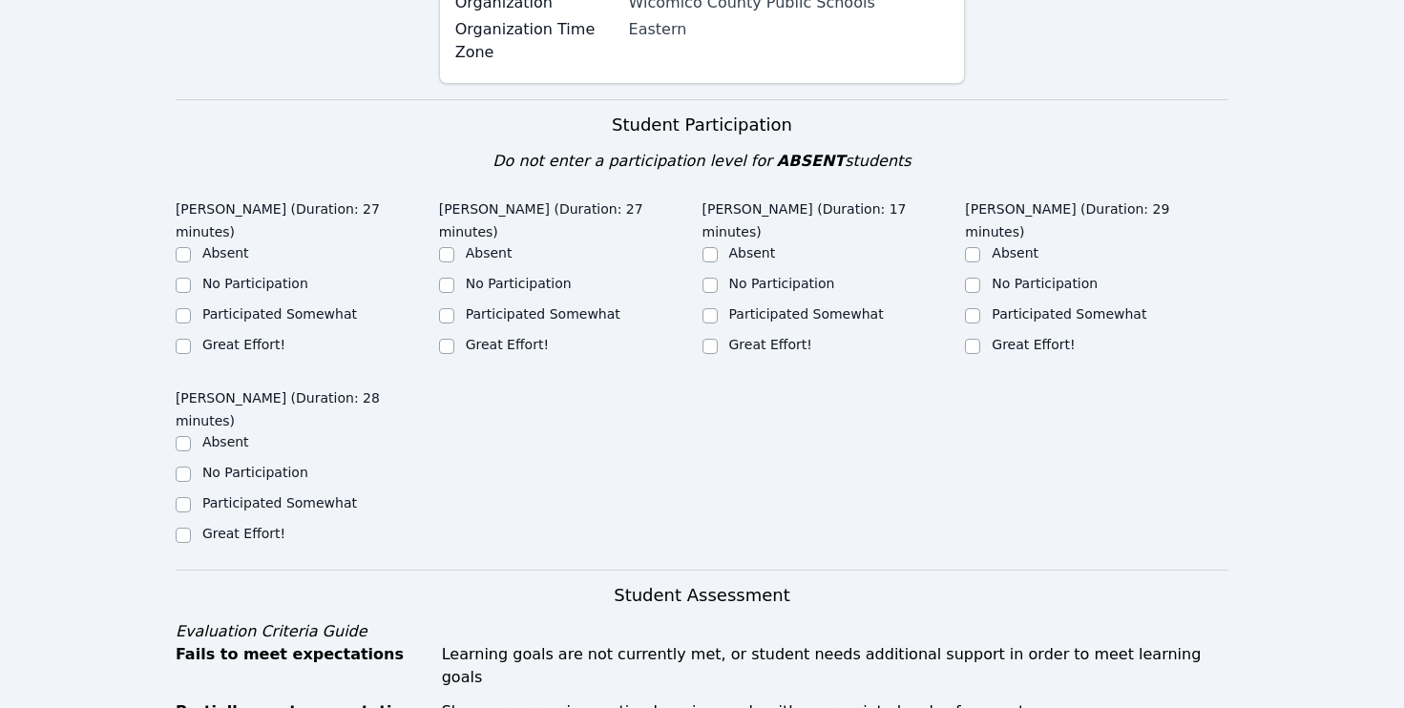
click at [233, 337] on label "Great Effort!" at bounding box center [243, 344] width 83 height 15
click at [191, 339] on input "Great Effort!" at bounding box center [183, 346] width 15 height 15
checkbox input "true"
click at [444, 339] on input "Great Effort!" at bounding box center [446, 346] width 15 height 15
checkbox input "true"
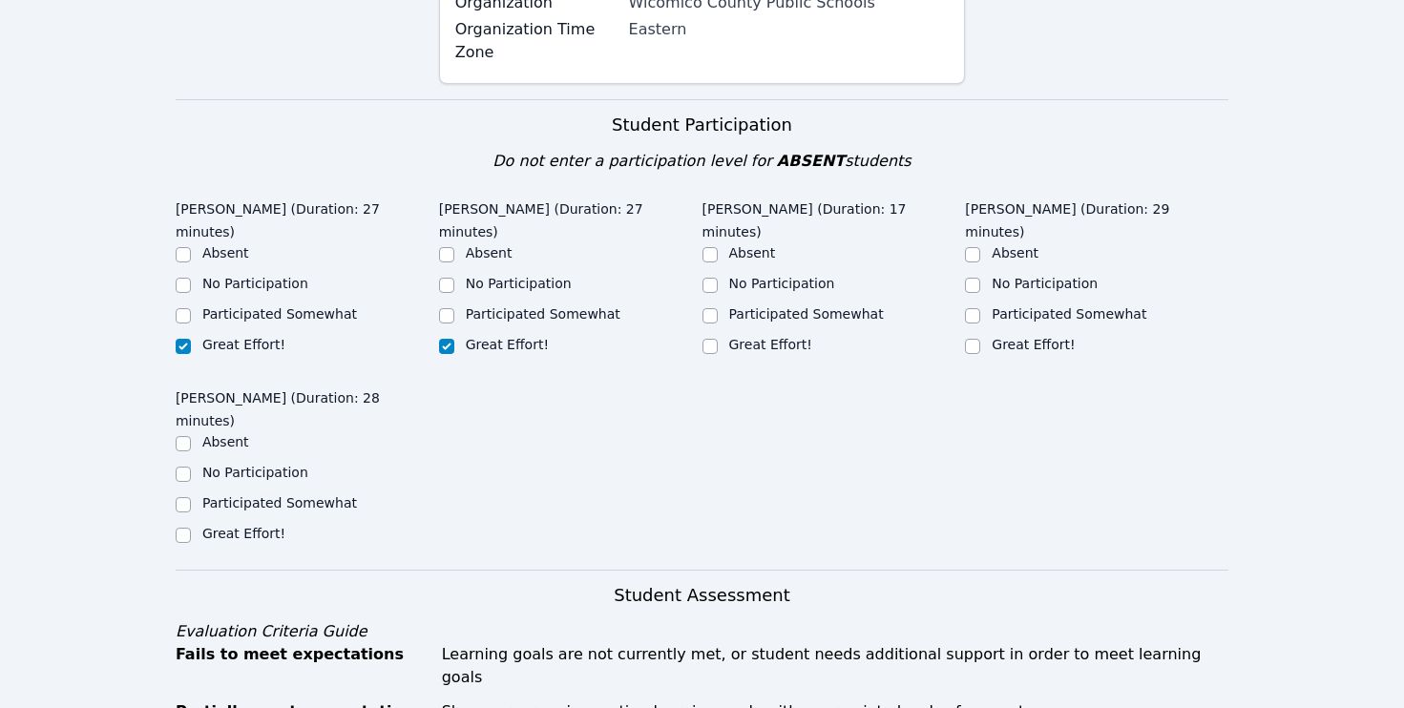
click at [760, 298] on div "Joao Lucas Reis (Duration: 17 minutes) Absent No Participation Participated Som…" at bounding box center [833, 280] width 263 height 177
click at [756, 337] on label "Great Effort!" at bounding box center [770, 344] width 83 height 15
click at [718, 339] on input "Great Effort!" at bounding box center [709, 346] width 15 height 15
checkbox input "true"
click at [976, 339] on input "Great Effort!" at bounding box center [972, 346] width 15 height 15
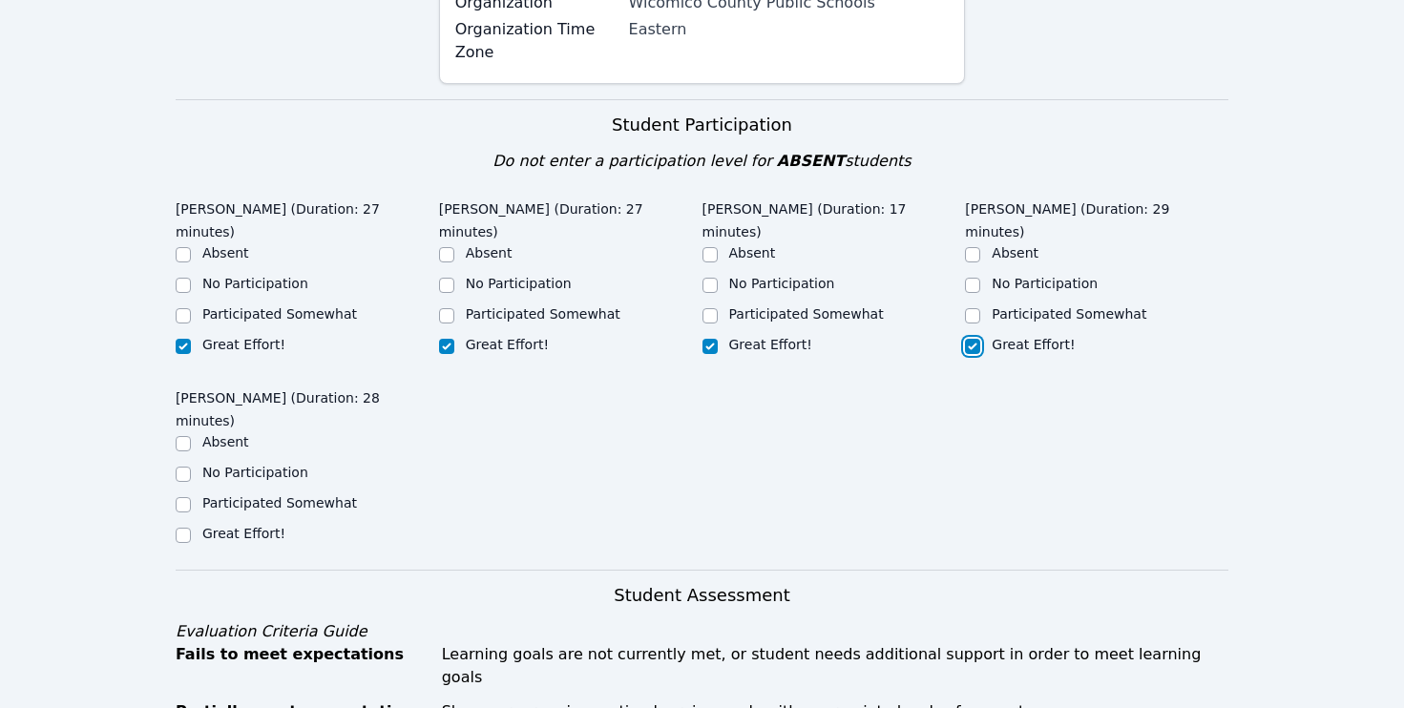
checkbox input "true"
click at [229, 526] on label "Great Effort!" at bounding box center [243, 533] width 83 height 15
click at [191, 528] on input "Great Effort!" at bounding box center [183, 535] width 15 height 15
checkbox input "true"
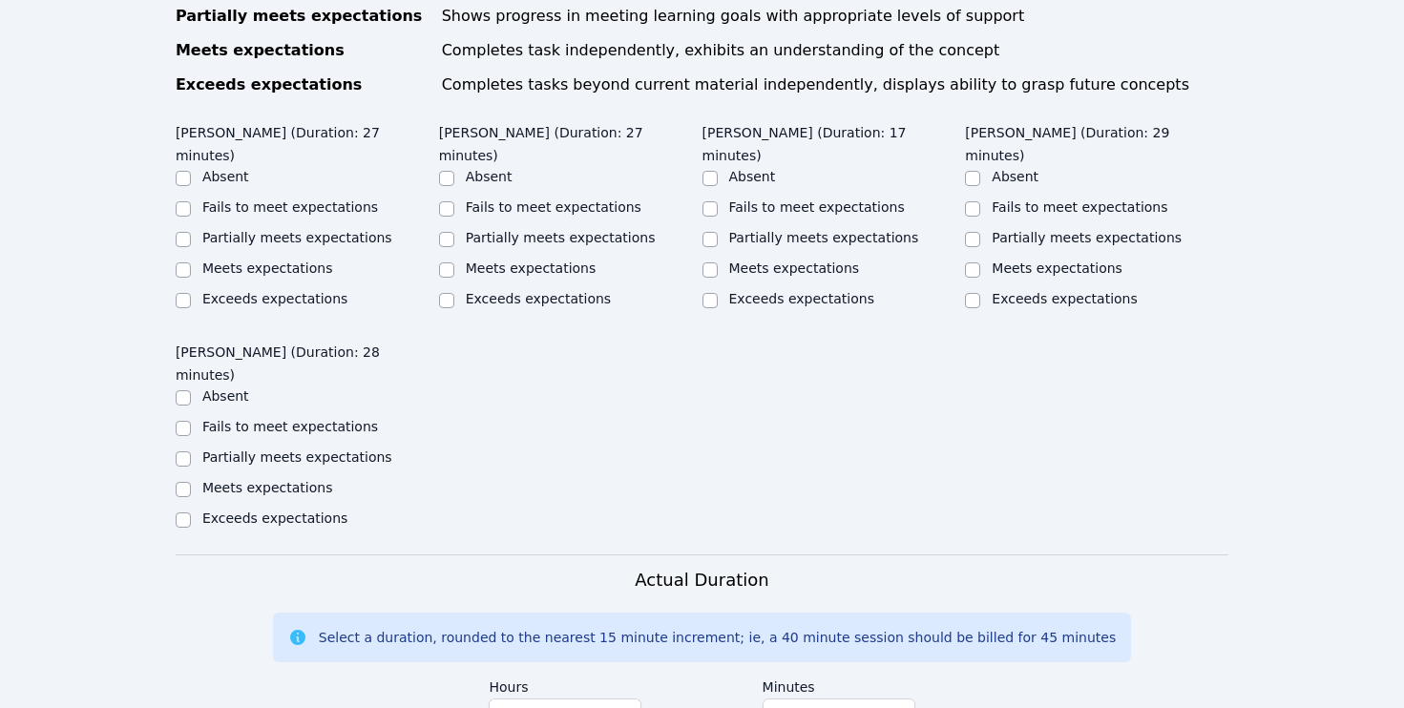
click at [276, 261] on label "Meets expectations" at bounding box center [267, 268] width 131 height 15
click at [191, 262] on input "Meets expectations" at bounding box center [183, 269] width 15 height 15
checkbox input "true"
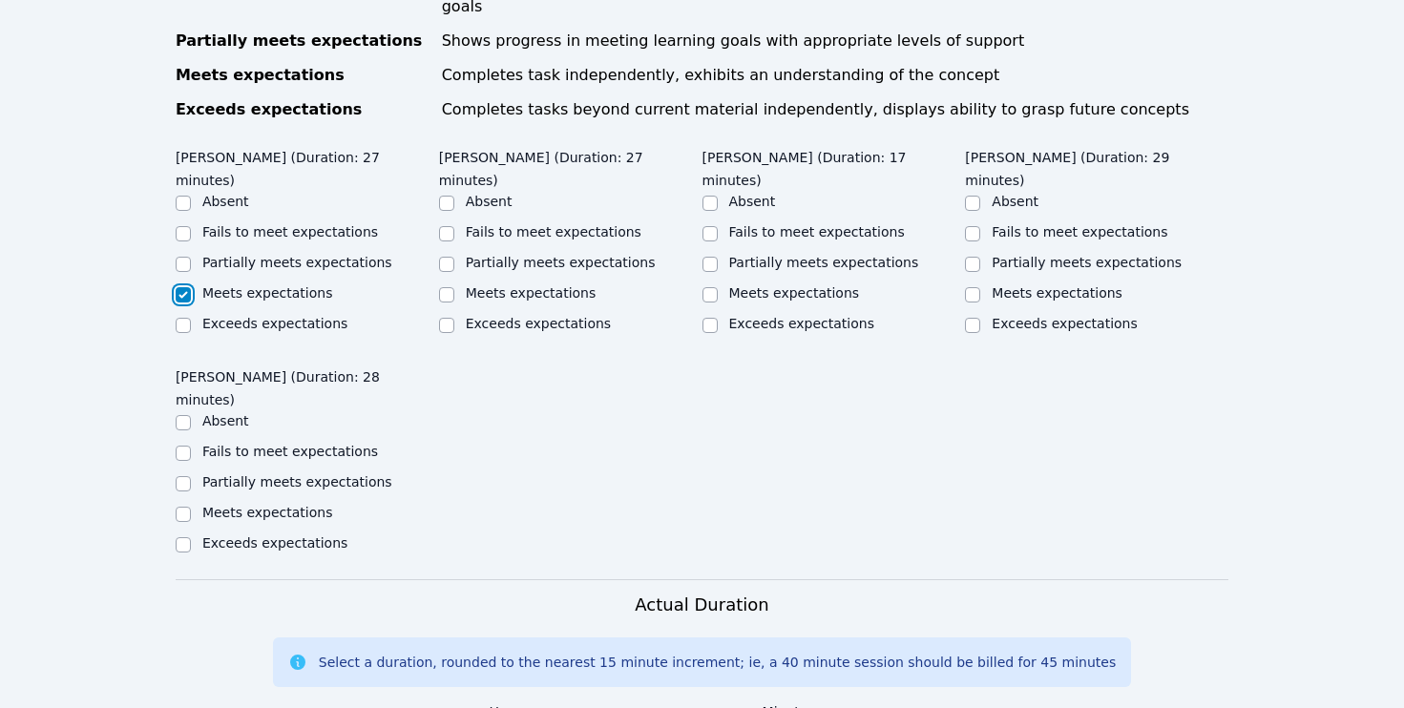
scroll to position [1235, 0]
click at [485, 285] on label "Meets expectations" at bounding box center [531, 292] width 131 height 15
click at [454, 287] on input "Meets expectations" at bounding box center [446, 294] width 15 height 15
checkbox input "true"
click at [824, 285] on label "Meets expectations" at bounding box center [794, 292] width 131 height 15
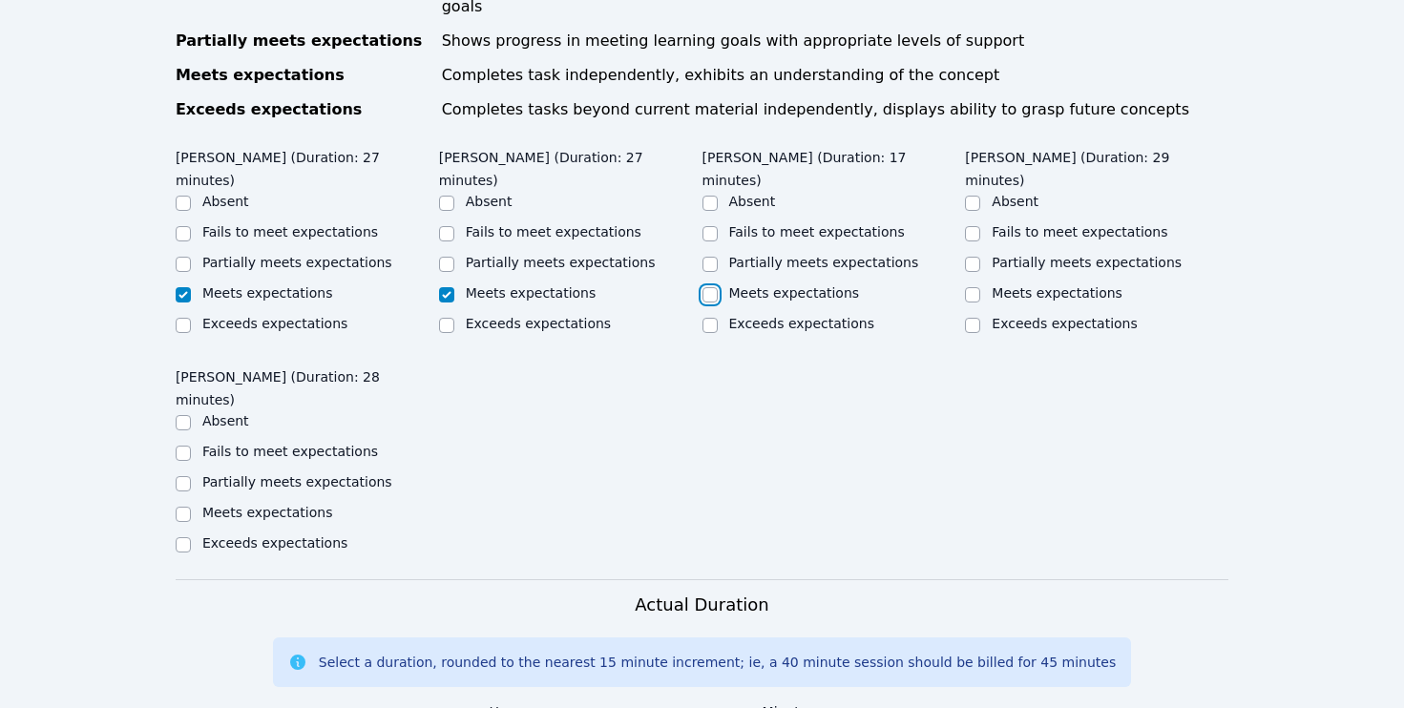
click at [718, 287] on input "Meets expectations" at bounding box center [709, 294] width 15 height 15
checkbox input "true"
click at [1026, 285] on label "Meets expectations" at bounding box center [1056, 292] width 131 height 15
click at [980, 287] on input "Meets expectations" at bounding box center [972, 294] width 15 height 15
checkbox input "true"
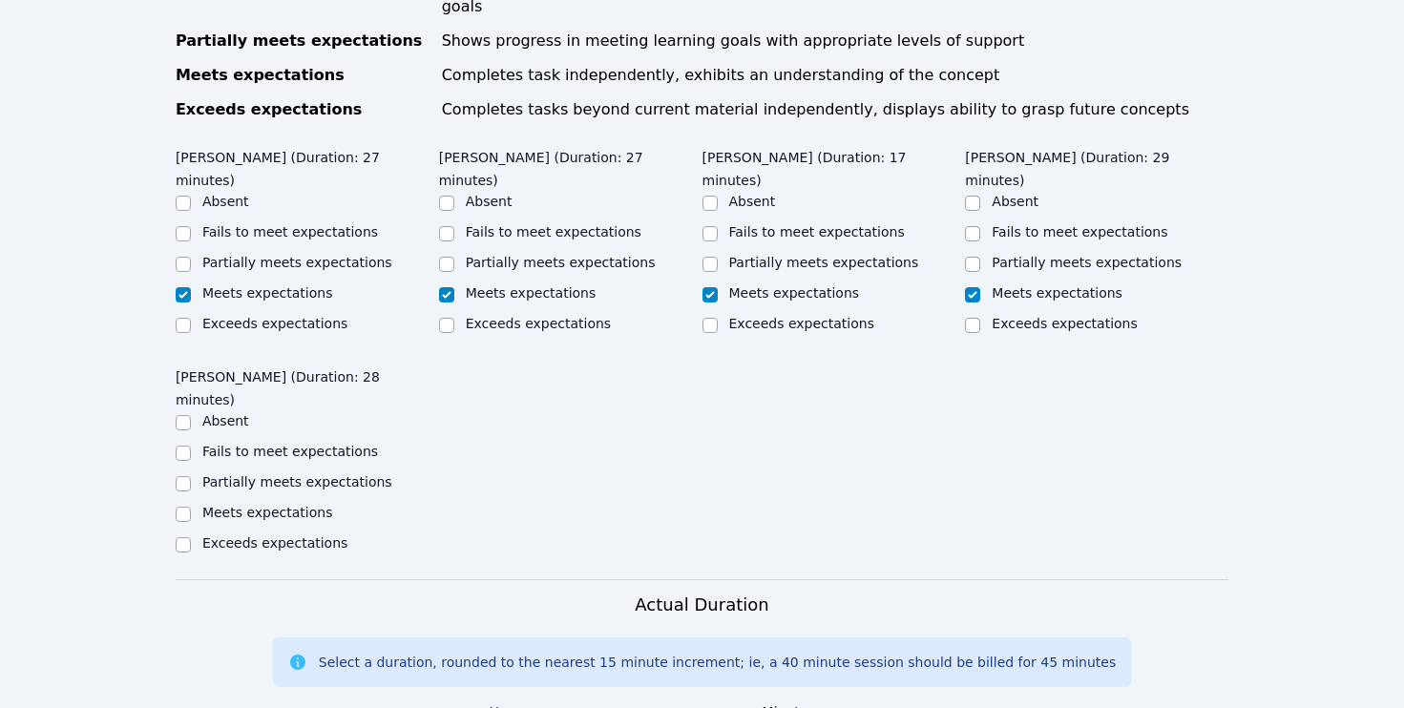
click at [283, 505] on label "Meets expectations" at bounding box center [267, 512] width 131 height 15
click at [191, 507] on input "Meets expectations" at bounding box center [183, 514] width 15 height 15
checkbox input "true"
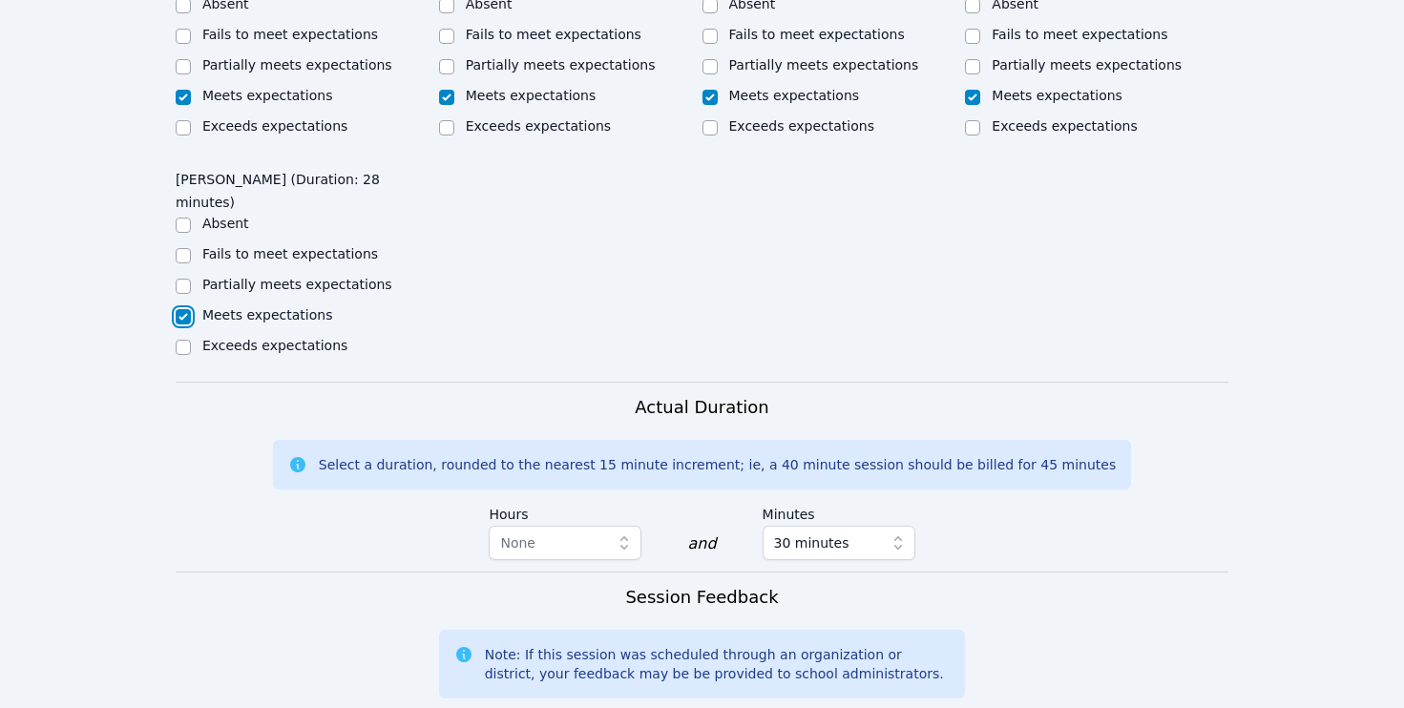
scroll to position [1855, 0]
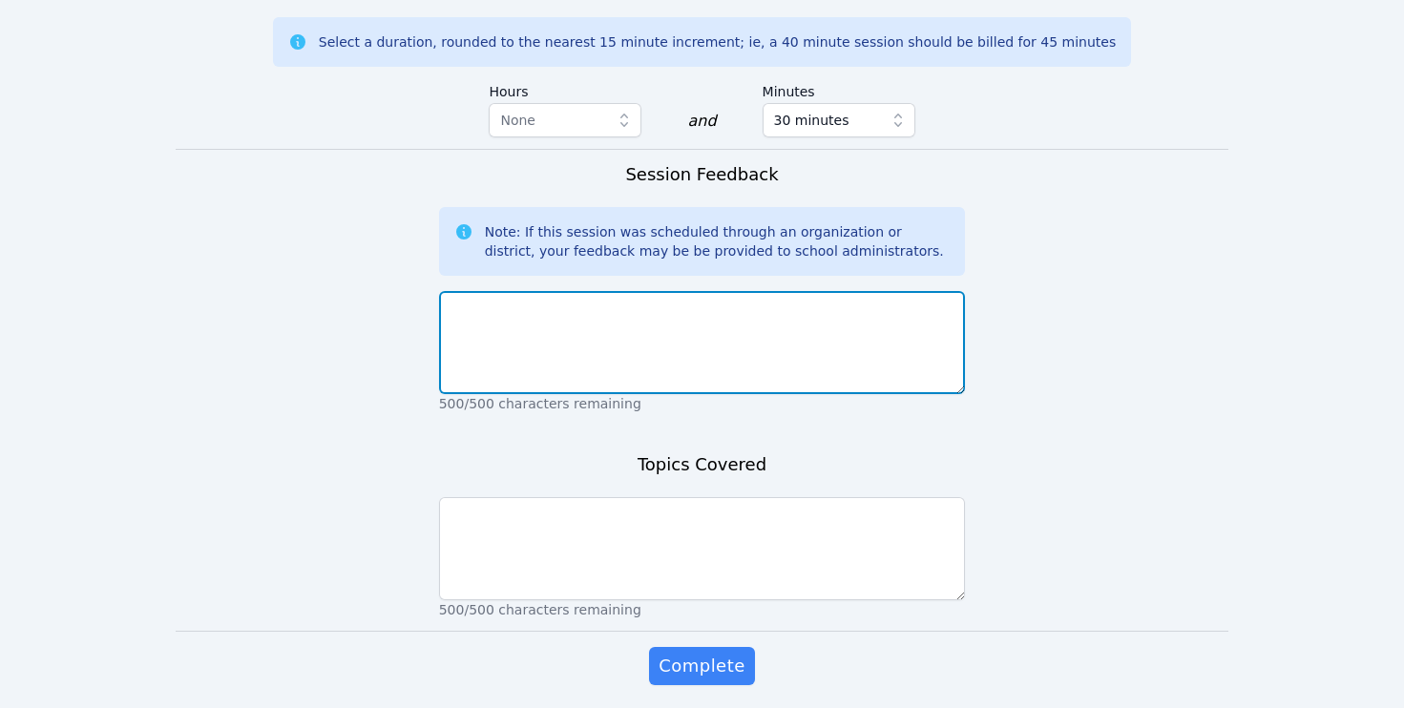
click at [573, 291] on textarea at bounding box center [702, 342] width 527 height 103
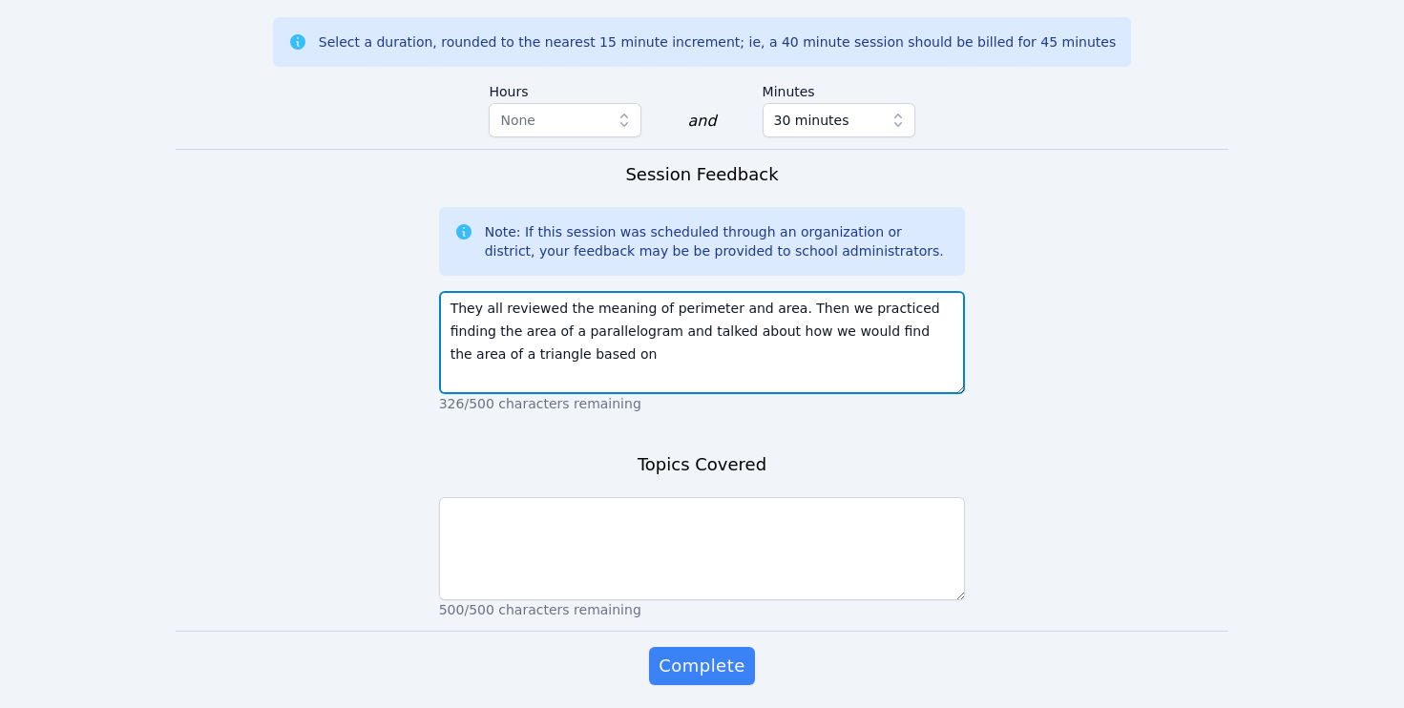
click at [613, 291] on textarea "They all reviewed the meaning of perimeter and area. Then we practiced finding …" at bounding box center [702, 342] width 527 height 103
click at [912, 291] on textarea "They all reviewed the meaning of perimeter and area. Then we practiced finding …" at bounding box center [702, 342] width 527 height 103
click at [557, 291] on textarea "They all reviewed the meaning of perimeter and area. Then we practiced finding …" at bounding box center [702, 342] width 527 height 103
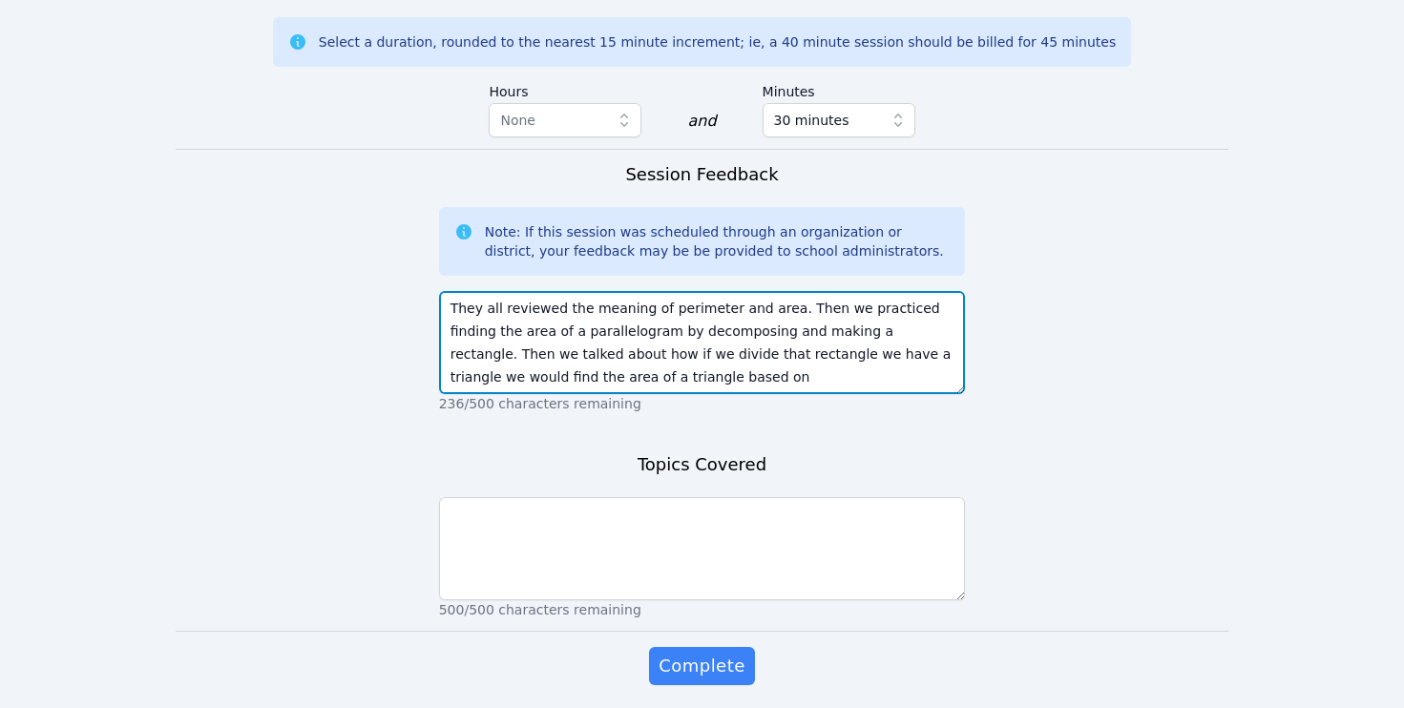
drag, startPoint x: 838, startPoint y: 285, endPoint x: 850, endPoint y: 316, distance: 33.0
click at [850, 316] on textarea "They all reviewed the meaning of perimeter and area. Then we practiced finding …" at bounding box center [702, 342] width 527 height 103
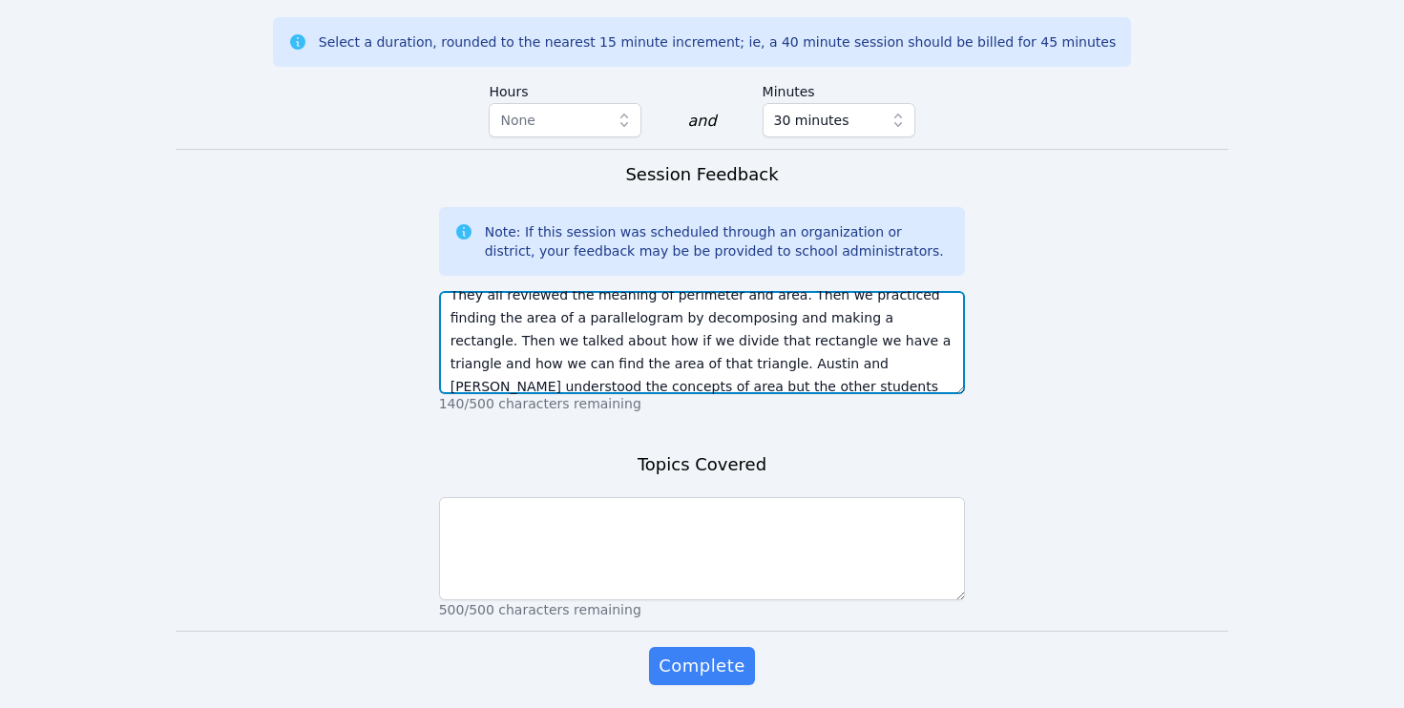
click at [809, 291] on textarea "They all reviewed the meaning of perimeter and area. Then we practiced finding …" at bounding box center [702, 342] width 527 height 103
type textarea "They all reviewed the meaning of perimeter and area. Then we practiced finding …"
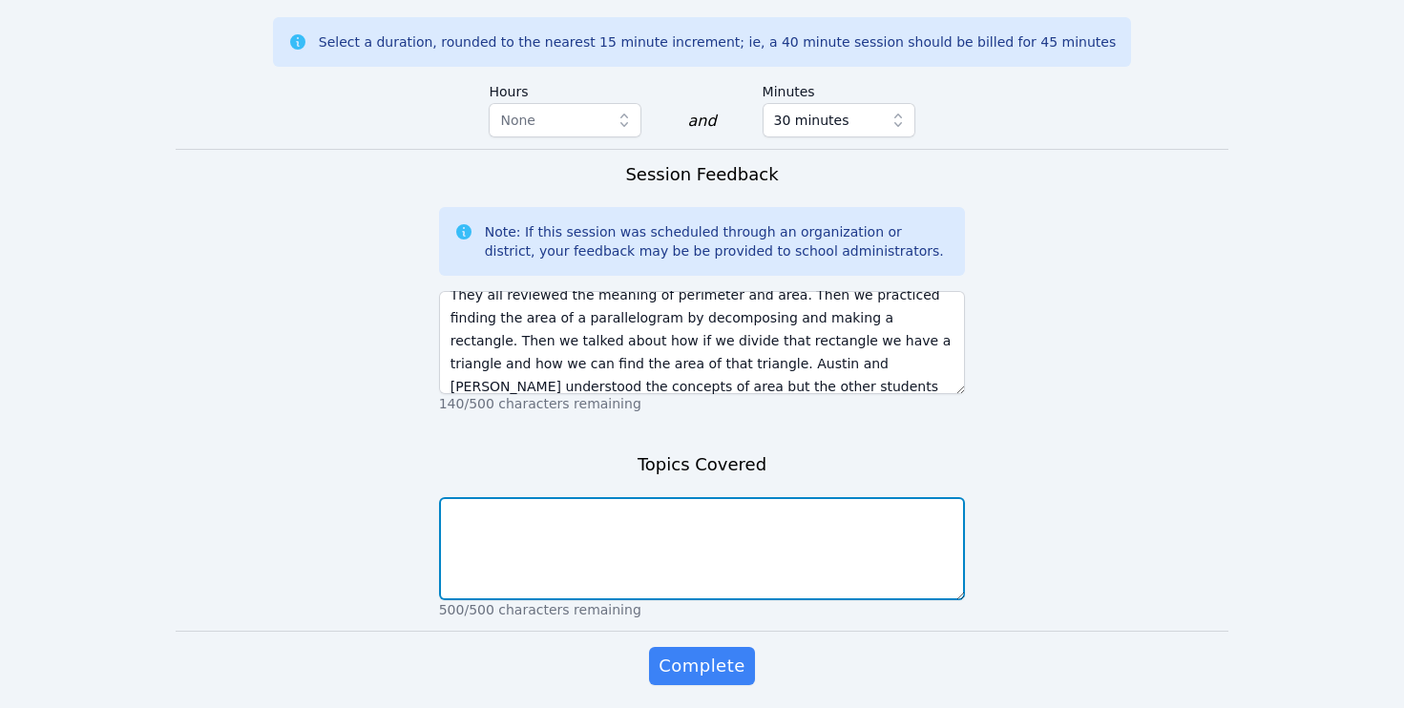
click at [765, 497] on textarea at bounding box center [702, 548] width 527 height 103
paste textarea "They all reviewed the meaning of perimeter and area. Then we practiced finding …"
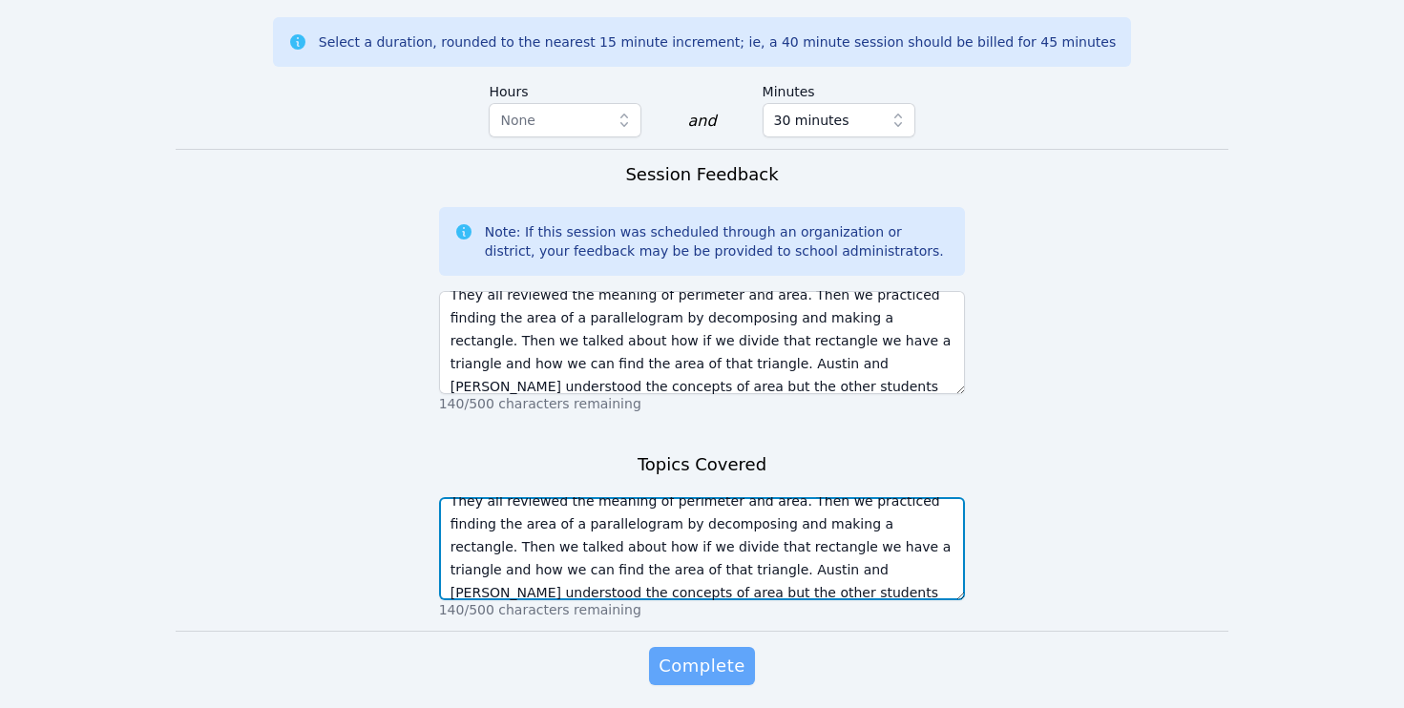
type textarea "They all reviewed the meaning of perimeter and area. Then we practiced finding …"
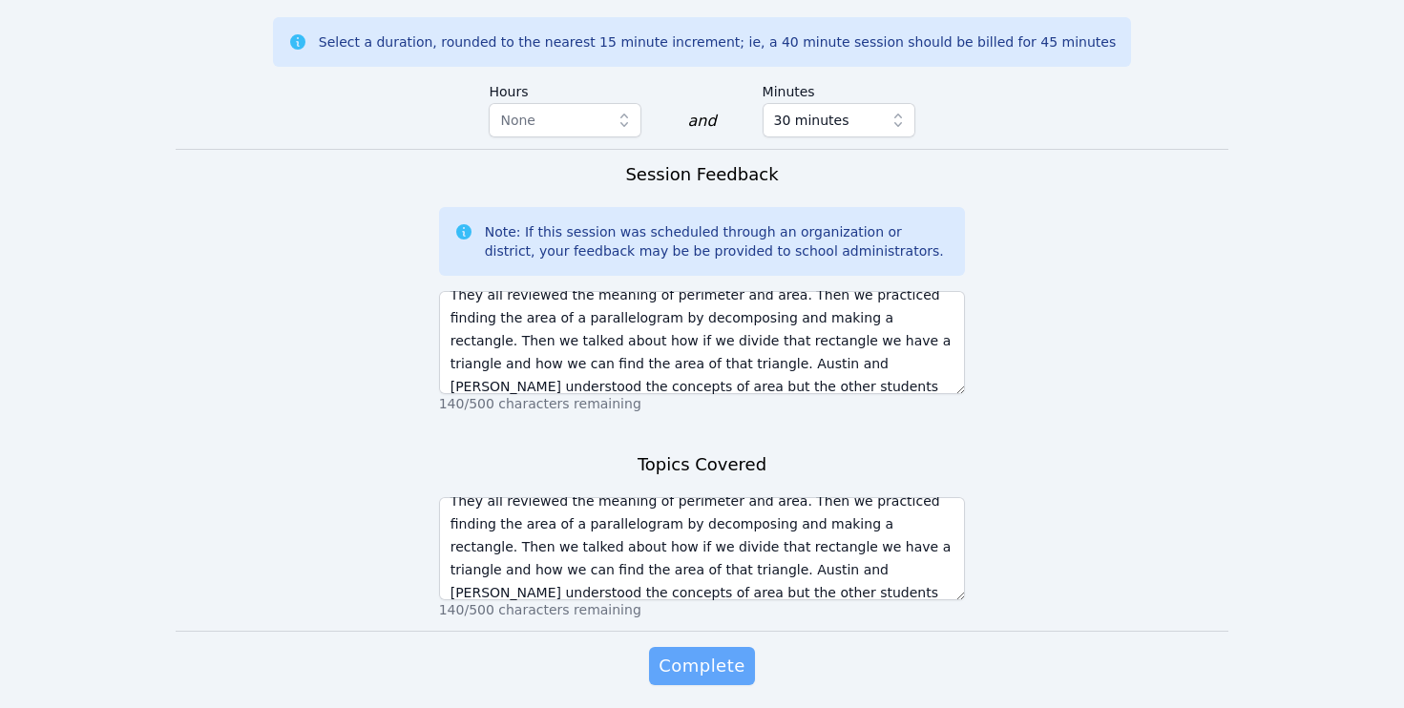
click at [720, 653] on span "Complete" at bounding box center [701, 666] width 86 height 27
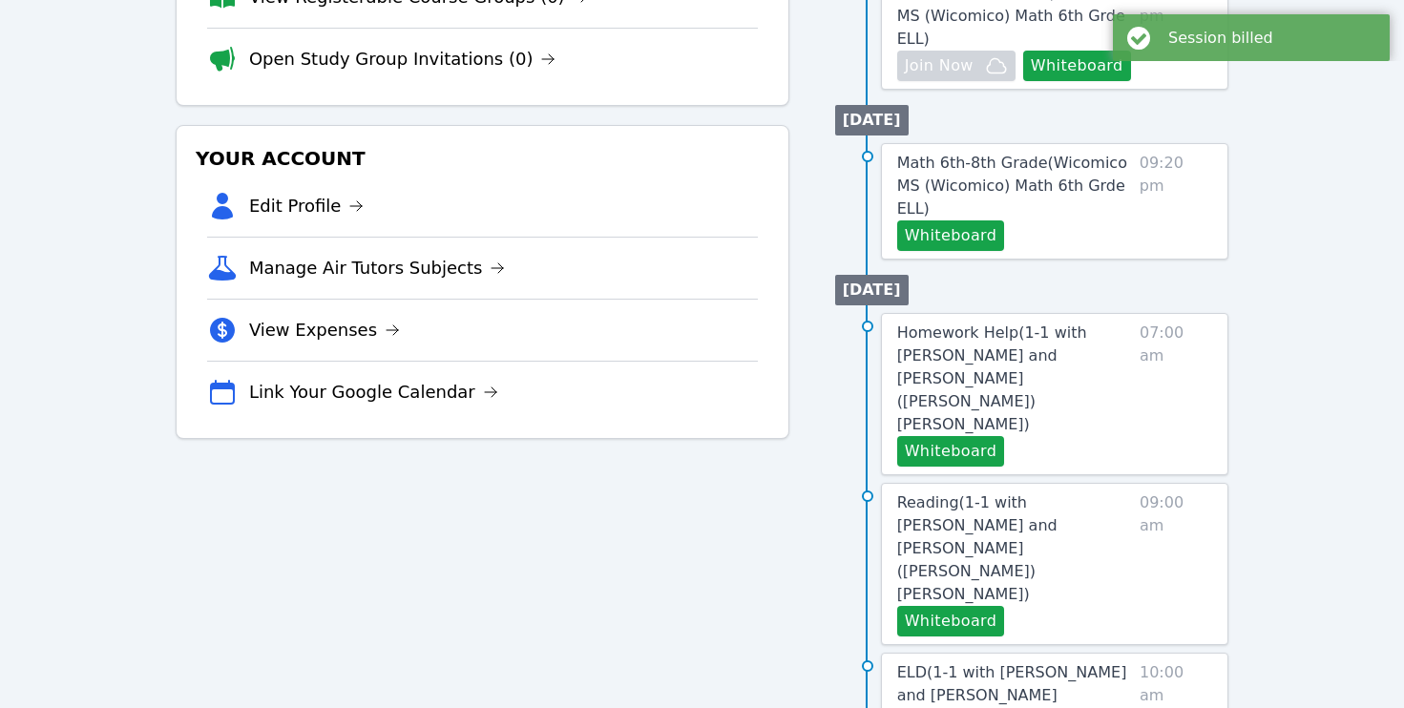
scroll to position [1190, 0]
